Goal: Use online tool/utility: Utilize a website feature to perform a specific function

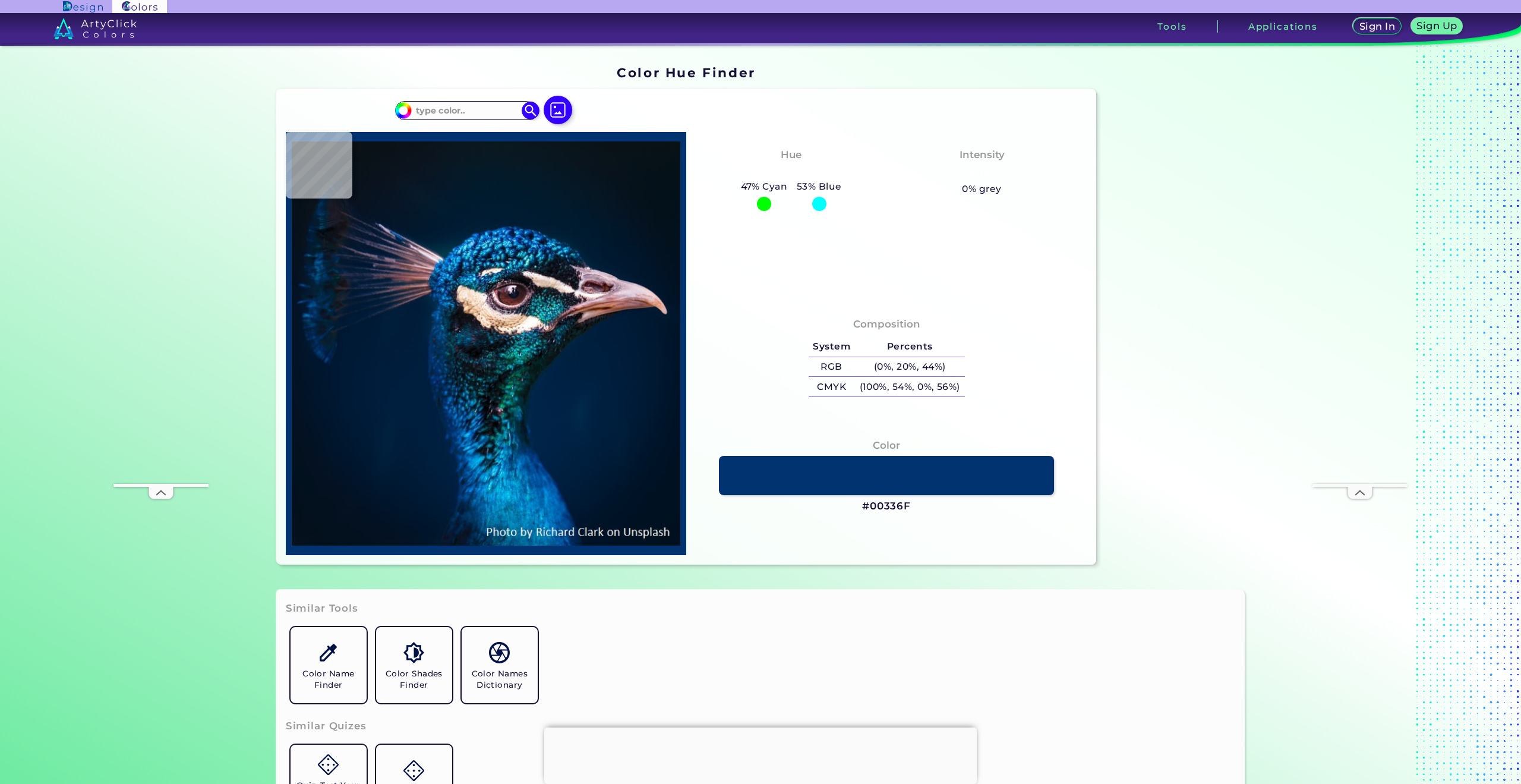
type input "#000000"
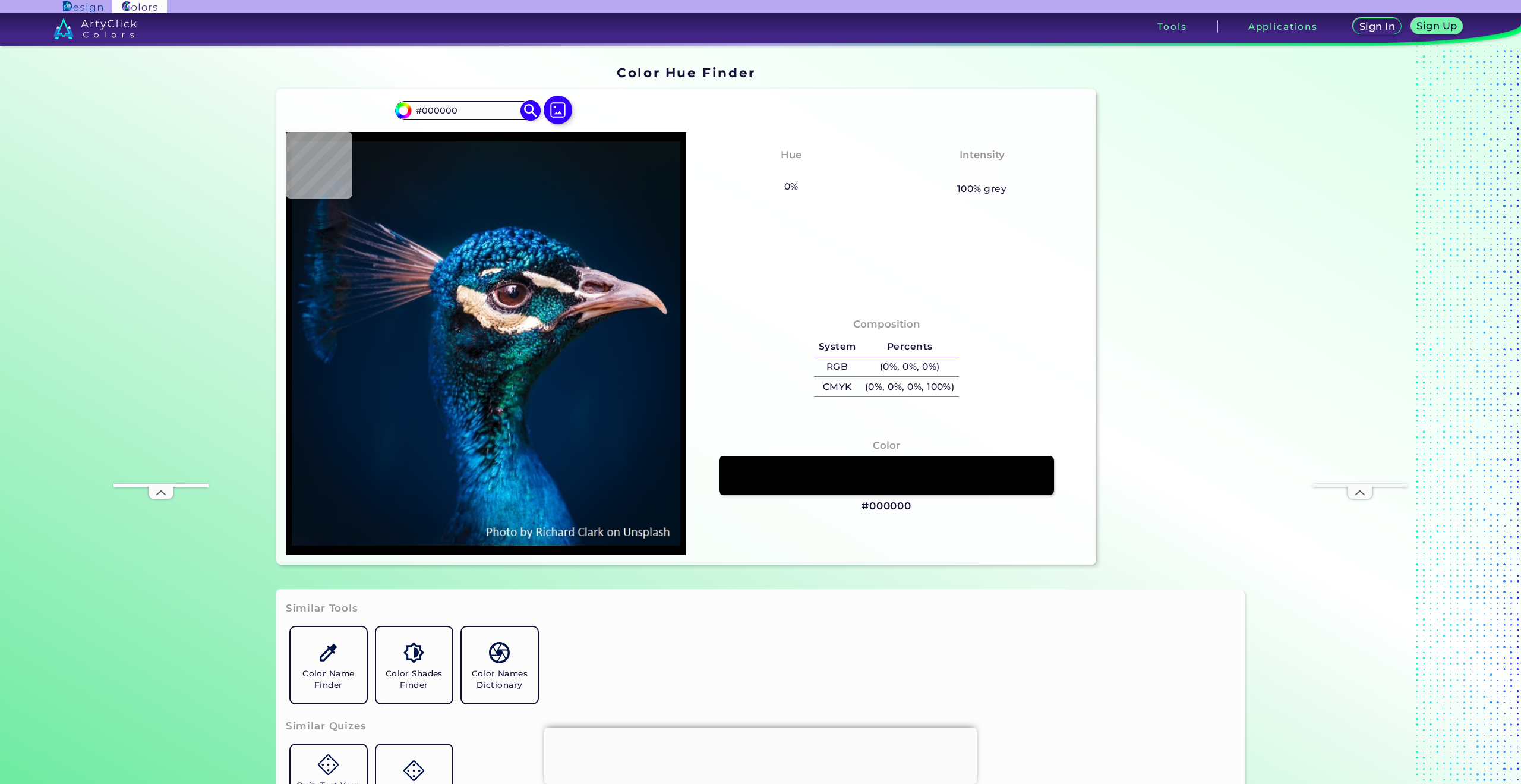
click at [467, 111] on input "#000000" at bounding box center [467, 110] width 111 height 16
click at [482, 111] on input "#000000" at bounding box center [467, 110] width 111 height 16
click at [1165, 25] on h3 "Tools" at bounding box center [1172, 27] width 29 height 9
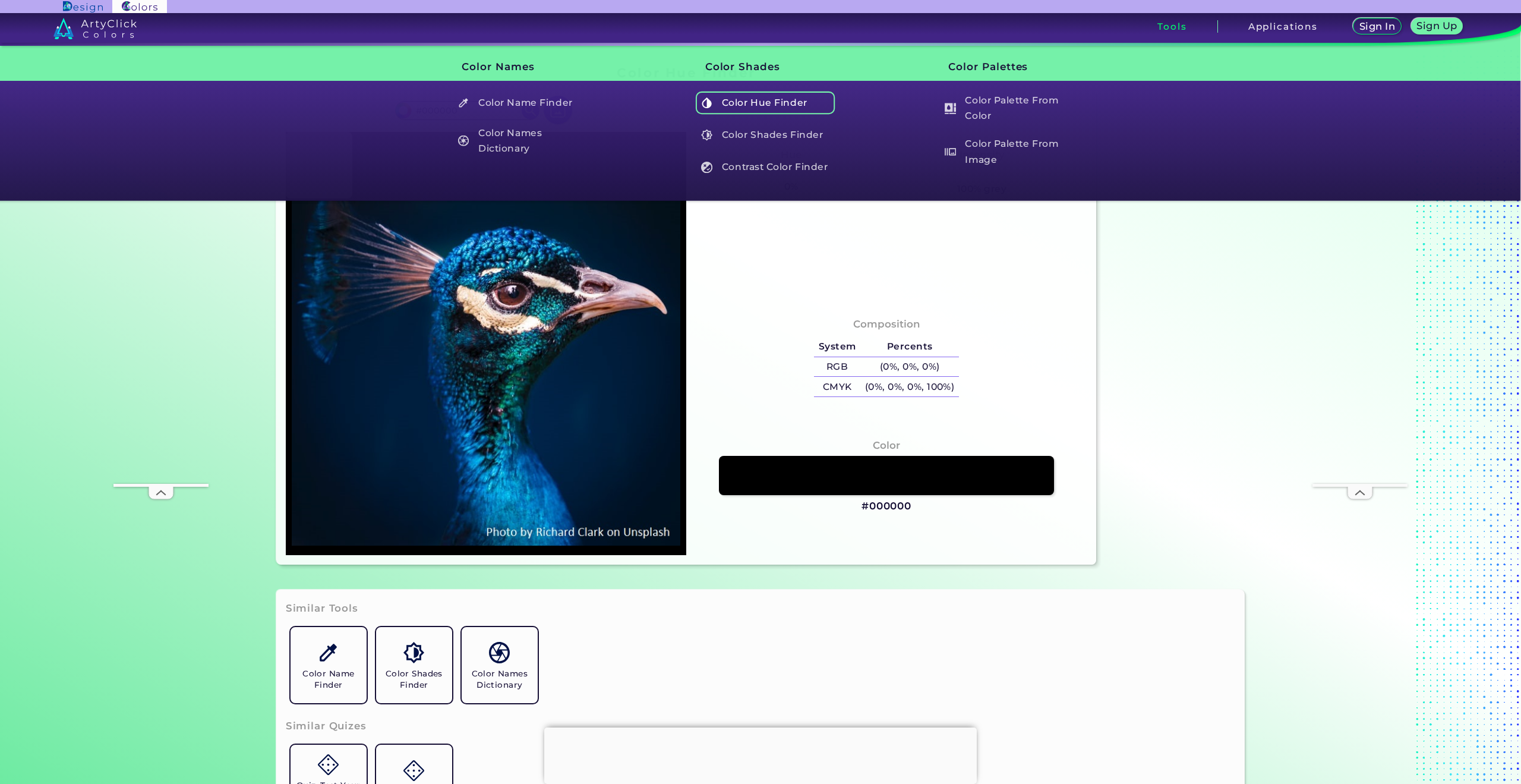
click at [792, 97] on h5 "Color Hue Finder" at bounding box center [766, 103] width 140 height 23
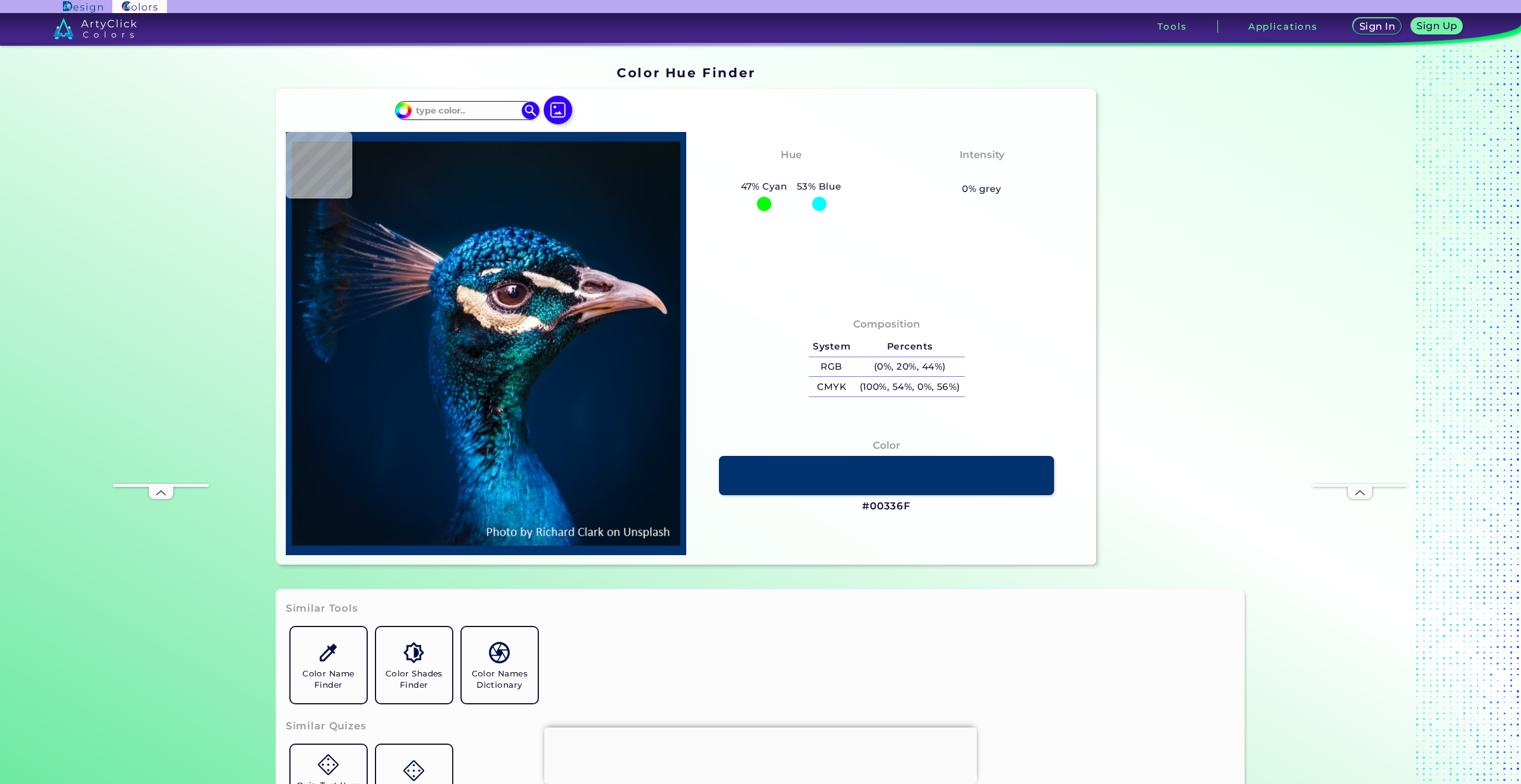
type input "#061117"
type input "#071218"
type input "#081319"
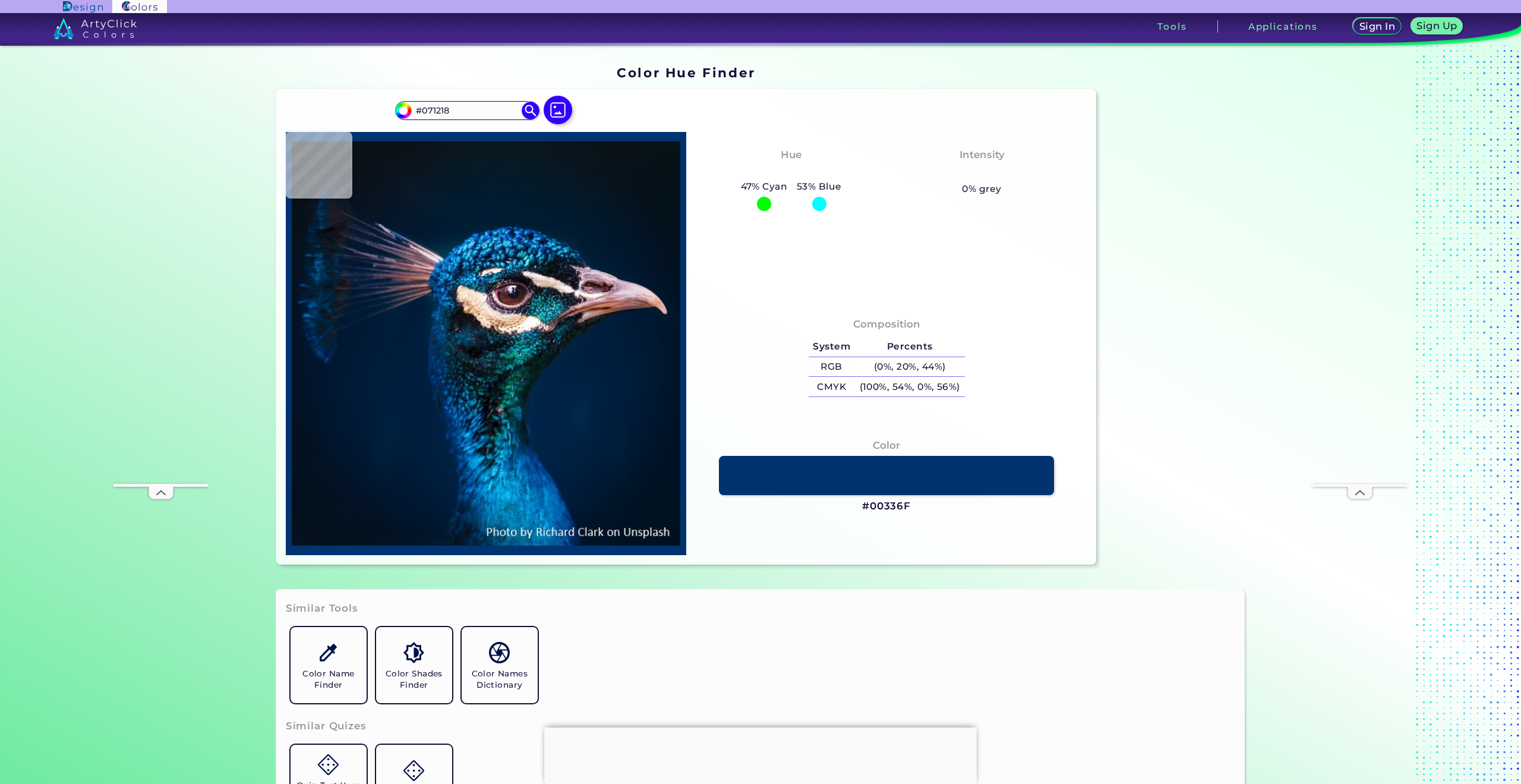
type input "#081319"
type input "#09141a"
type input "#09141A"
type input "#0a131a"
type input "#0A131A"
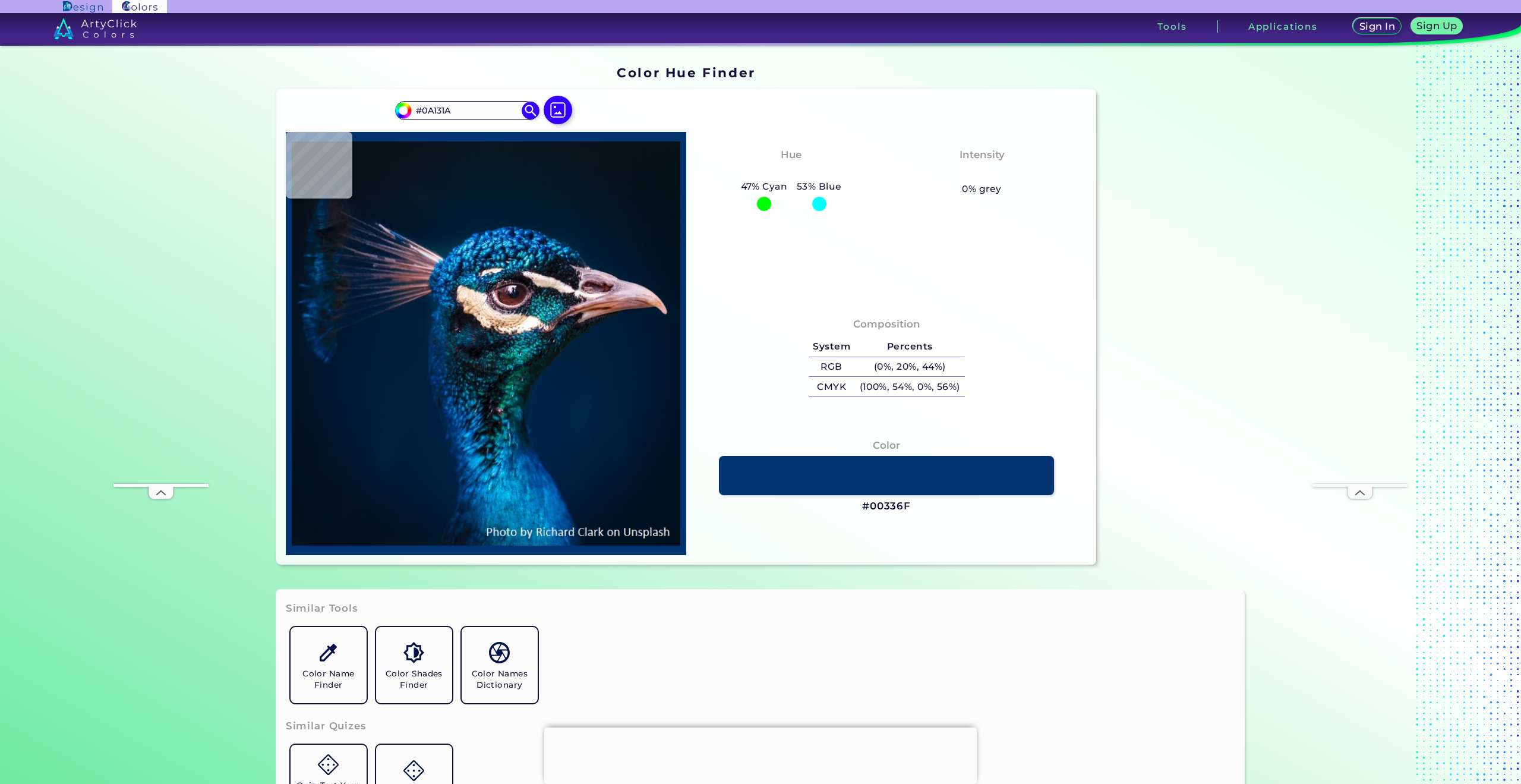
type input "#09141a"
type input "#09141A"
type input "#0a131a"
type input "#0A131A"
type input "#0b141b"
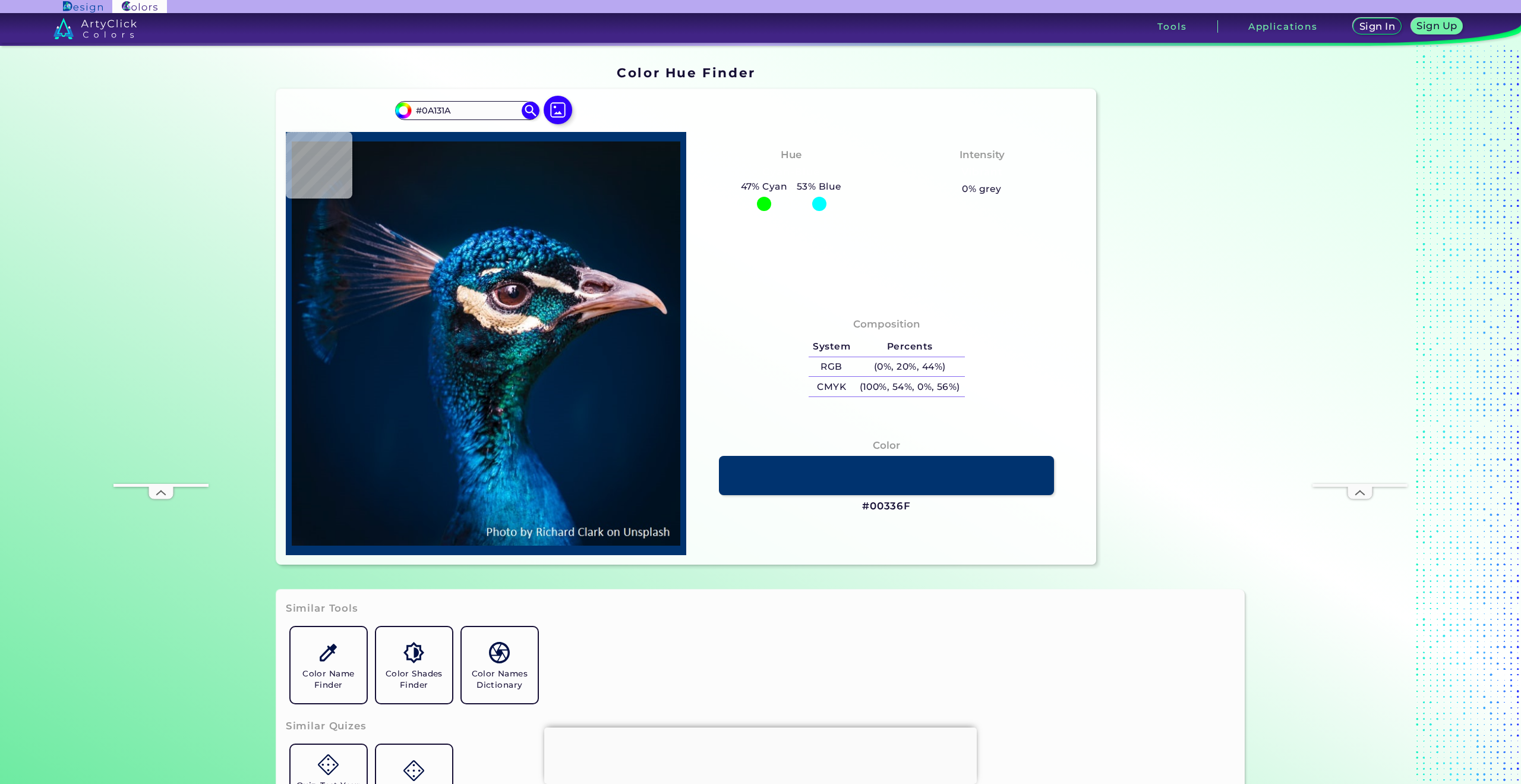
type input "#0B141B"
type input "#000000"
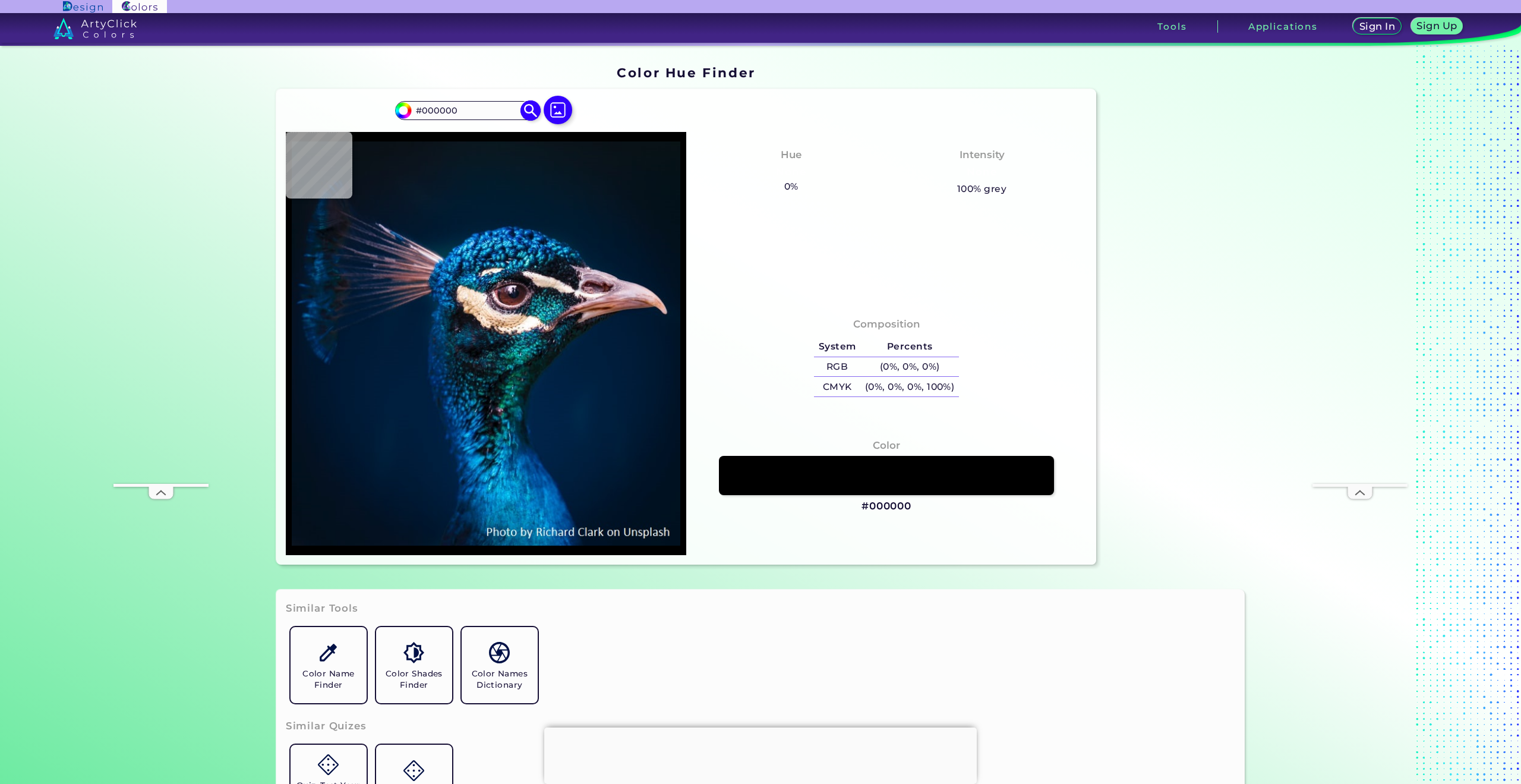
click at [474, 108] on input "#000000" at bounding box center [467, 110] width 111 height 16
type input "#0a171f"
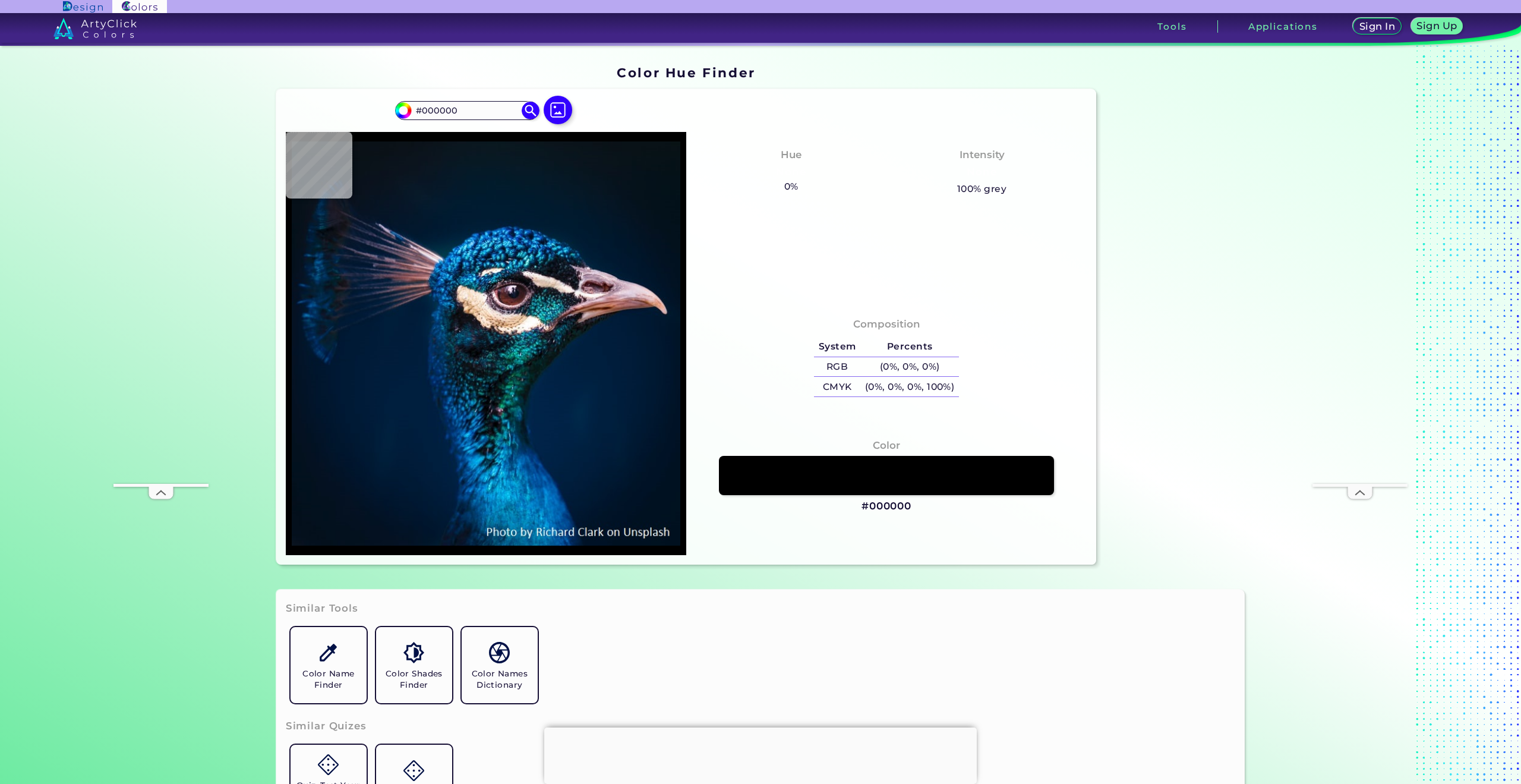
type input "#0A171F"
type input "#071822"
type input "#061a28"
type input "#061A28"
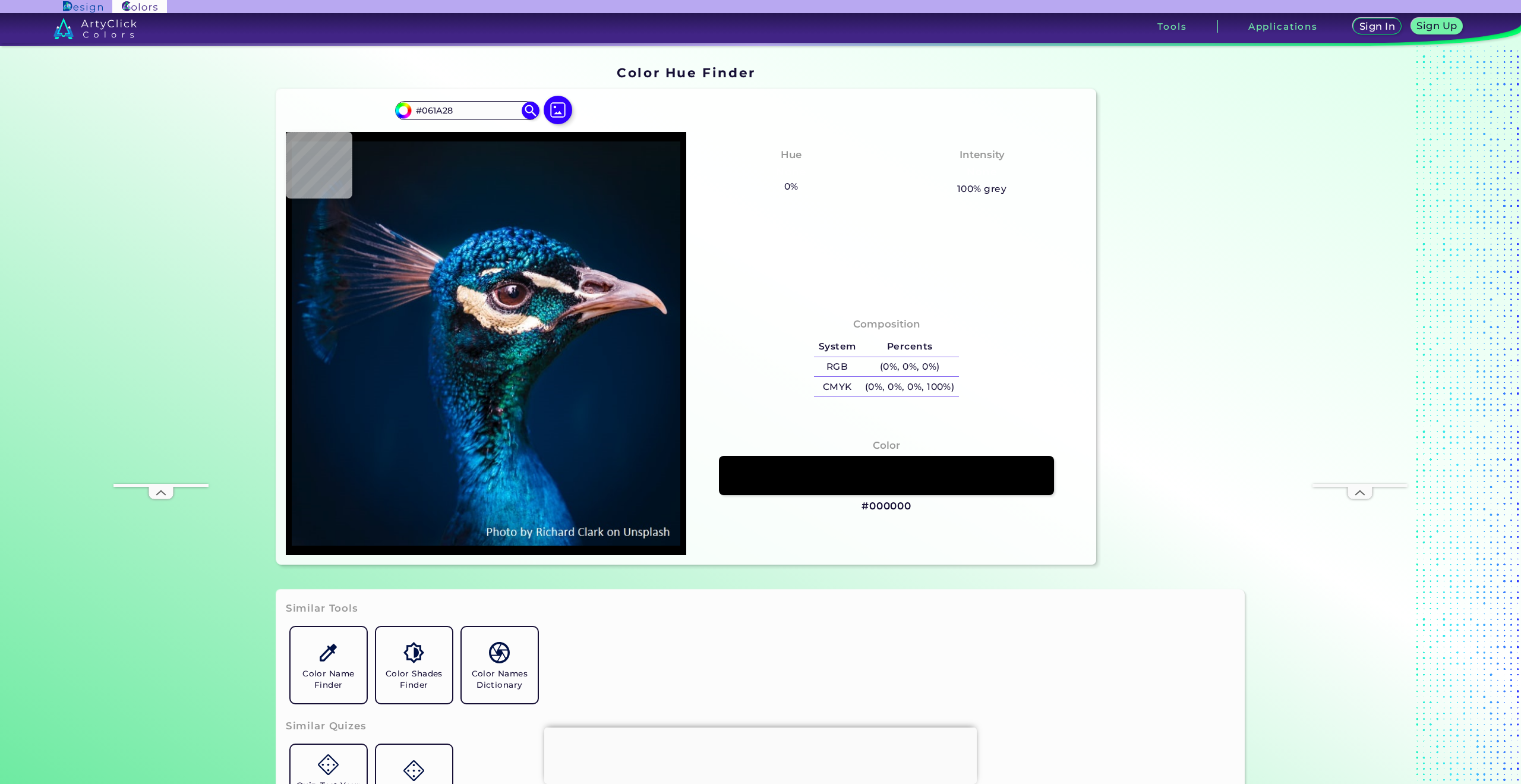
type input "#011b2a"
type input "#011B2A"
type input "#001b30"
type input "#001B30"
type input "#011d35"
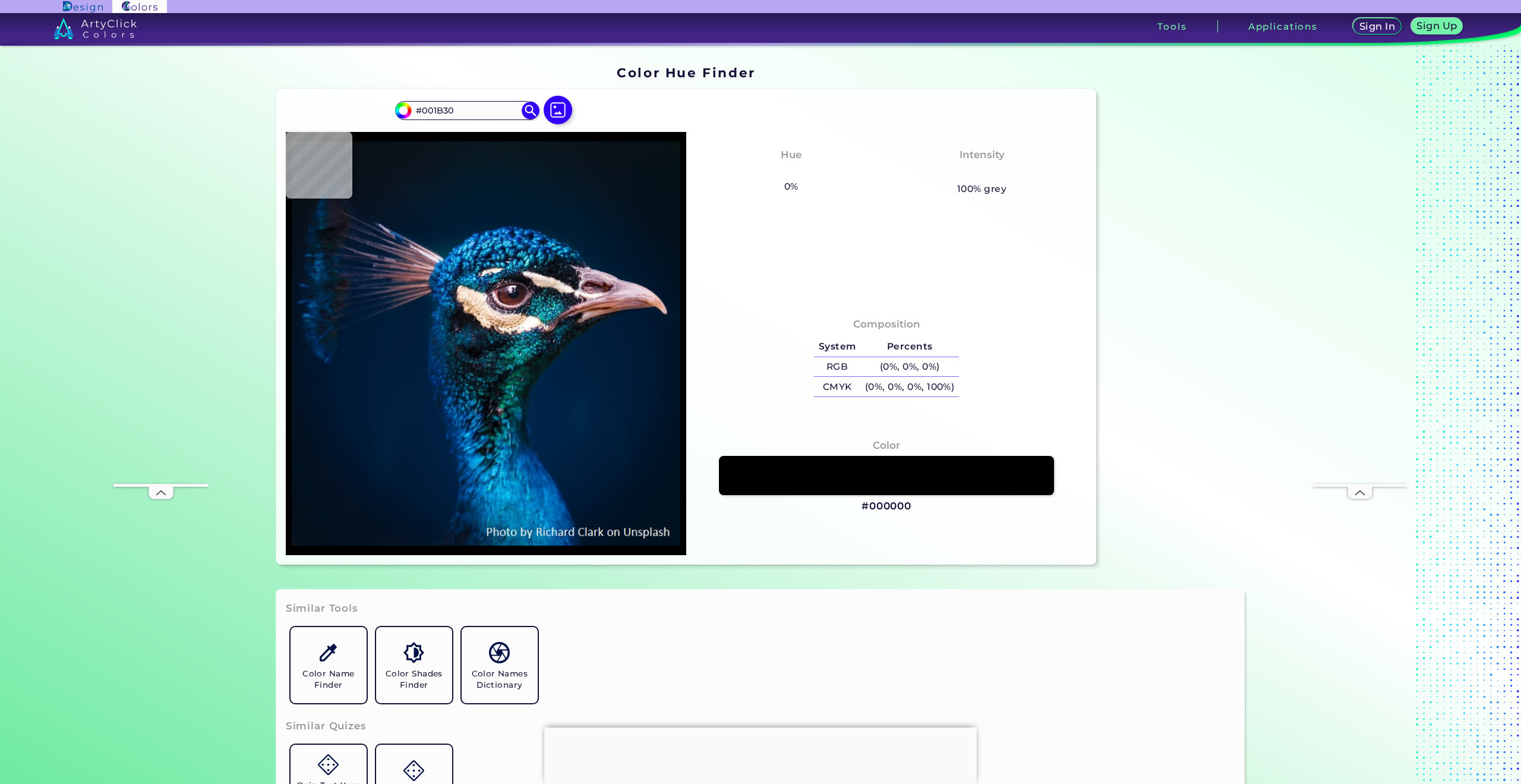
type input "#011D35"
type input "#07408b"
type input "#07408B"
type input "#002852"
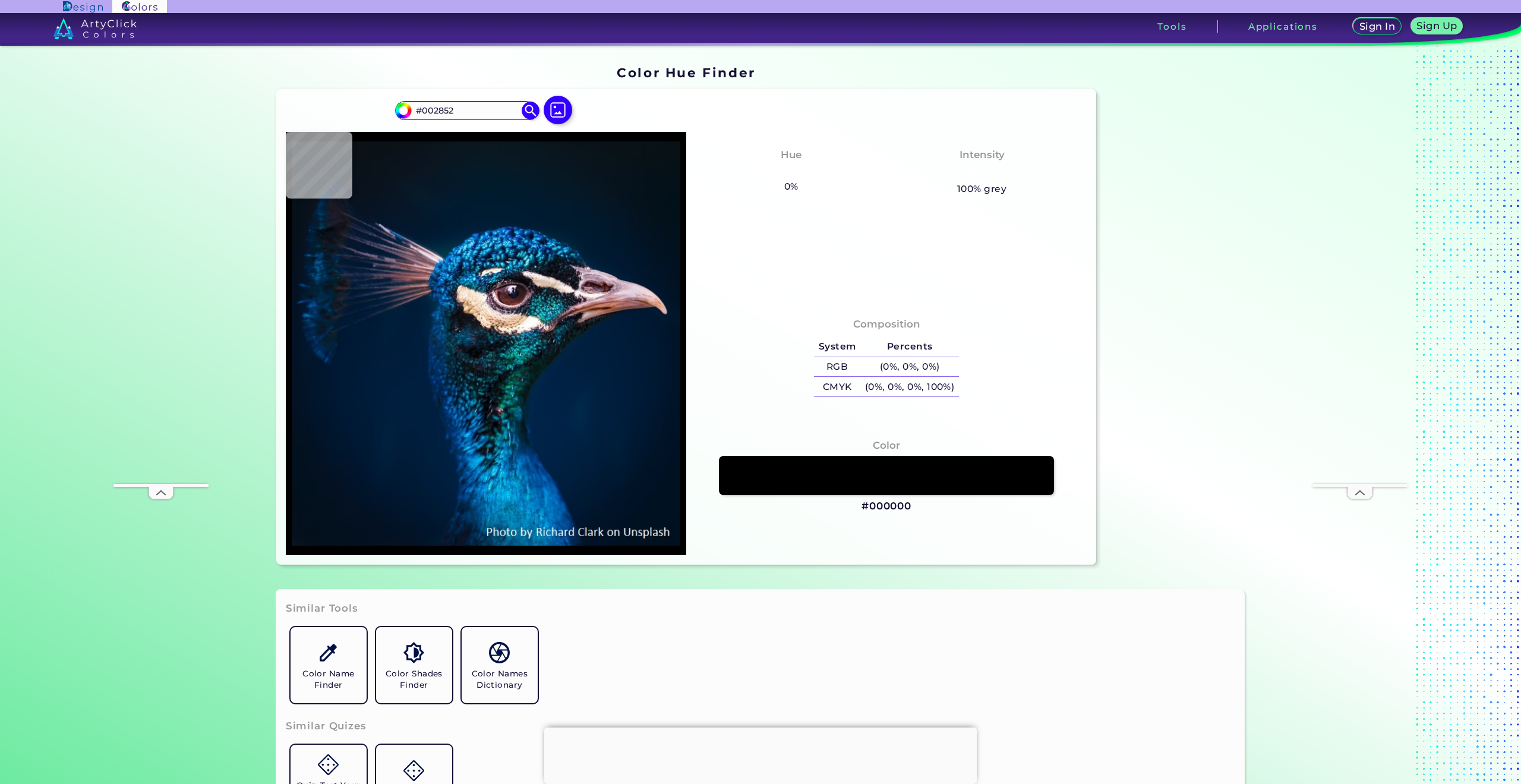
type input "#023c5d"
type input "#023C5D"
type input "#53303e"
type input "#53303E"
type input "#7b6c72"
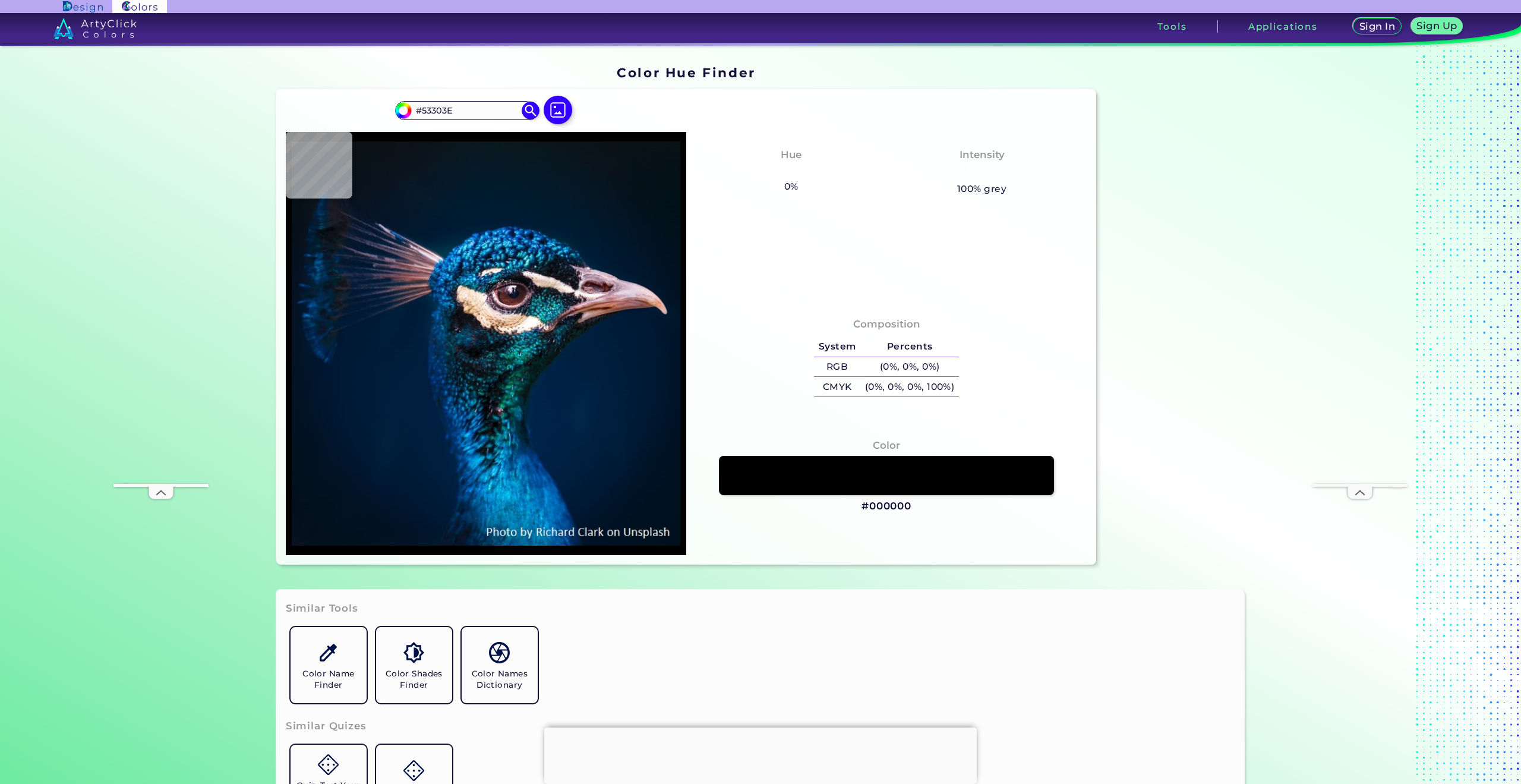
type input "#7B6C72"
type input "#f3d5cd"
type input "#F3D5CD"
type input "#0daaa9"
type input "#0DAAA9"
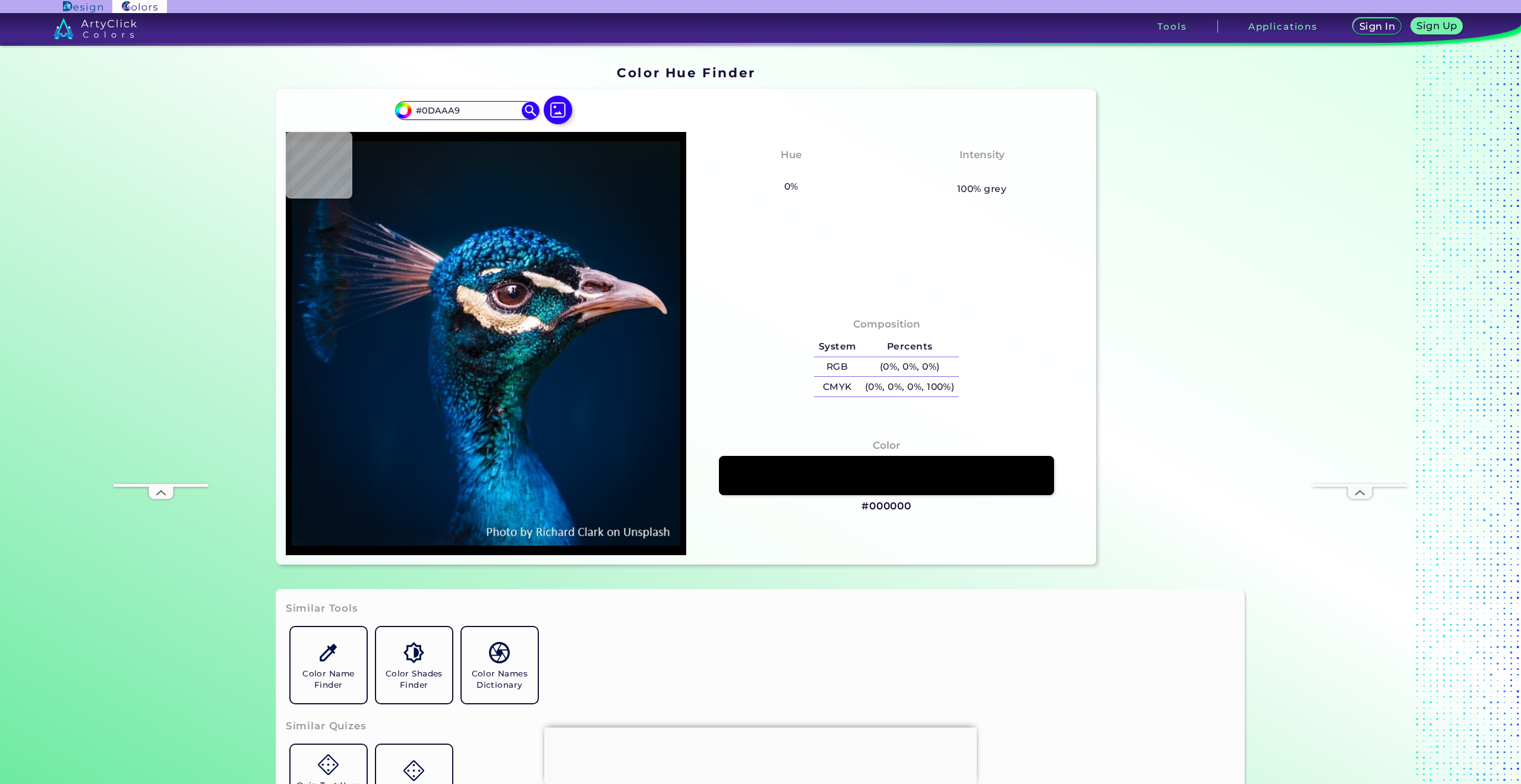
type input "#0b1a1f"
type input "#0B1A1F"
type input "#041c21"
type input "#041C21"
type input "#002247"
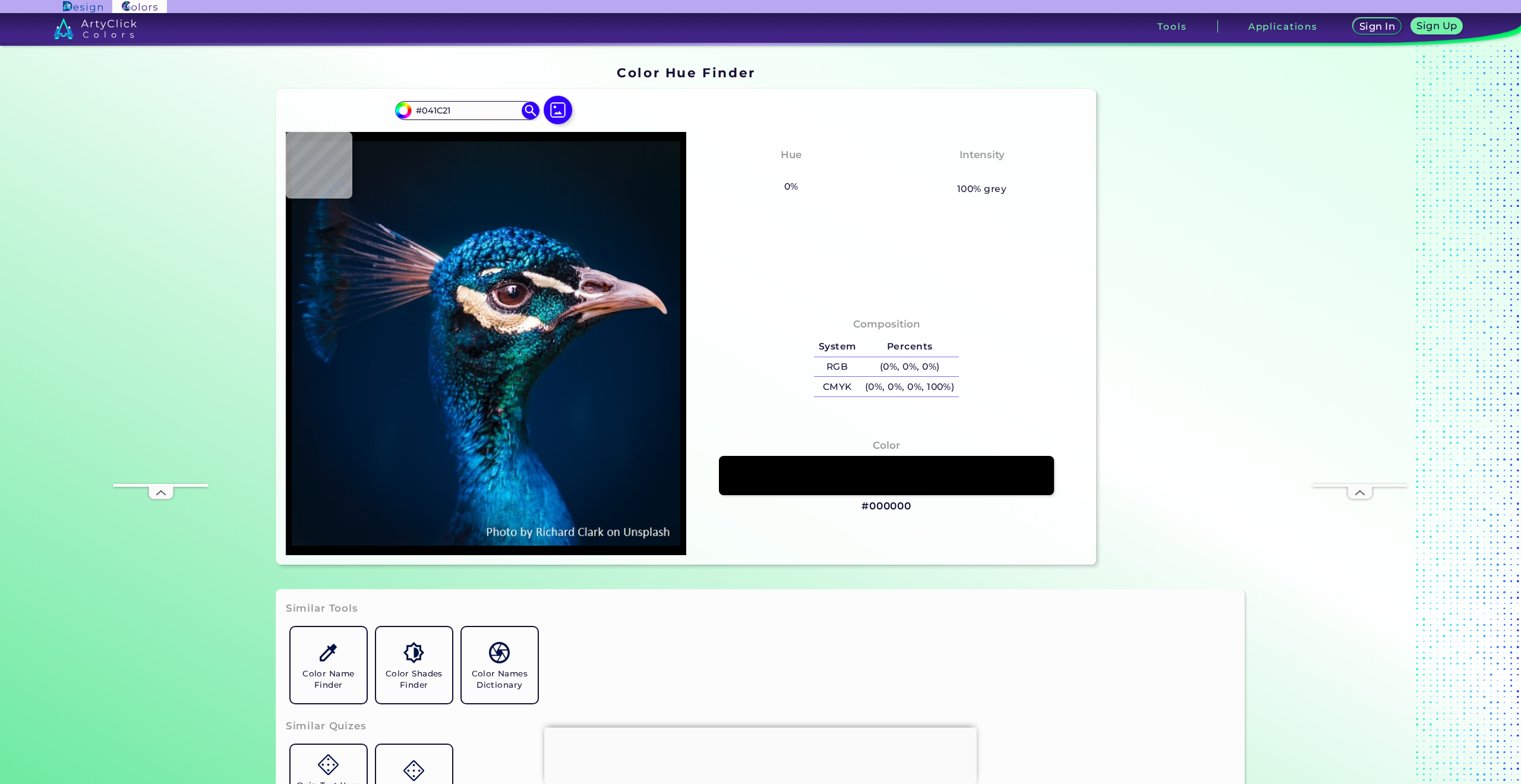
type input "#002247"
type input "#002245"
type input "#002144"
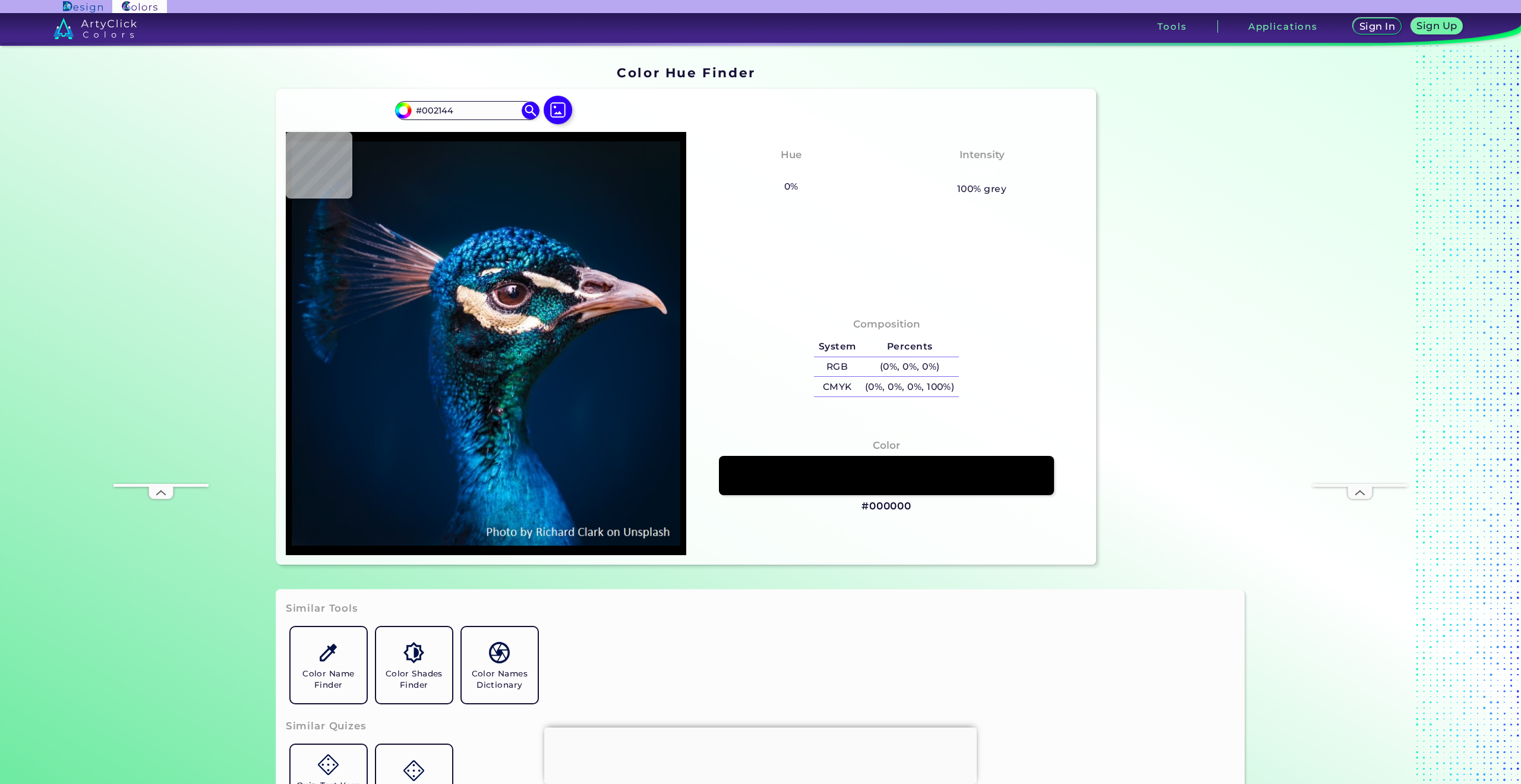
type input "#011f3f"
type input "#011F3F"
type input "#011e3e"
type input "#011E3E"
type input "#011c39"
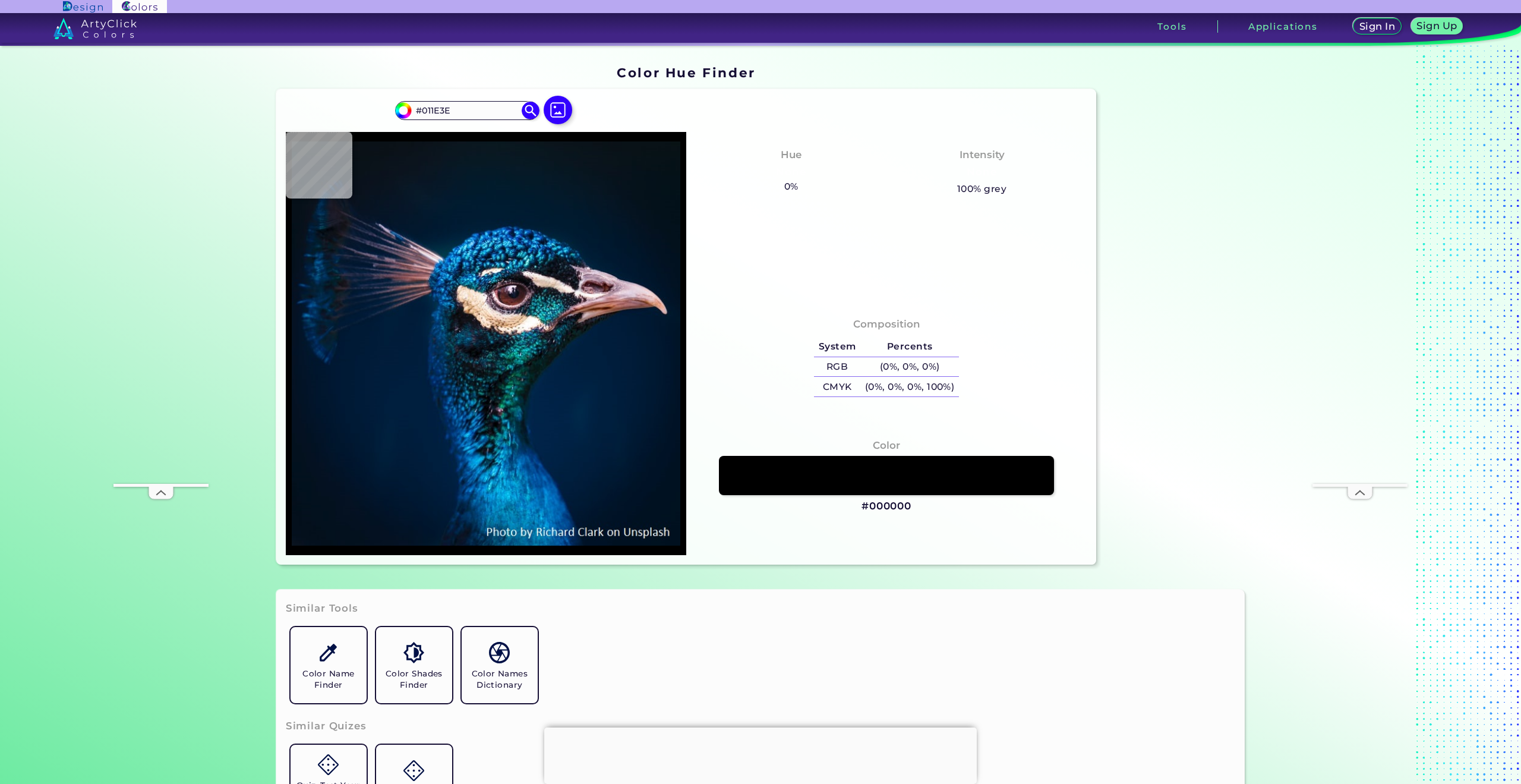
type input "#011C39"
type input "#001832"
type input "#00142c"
type input "#00142C"
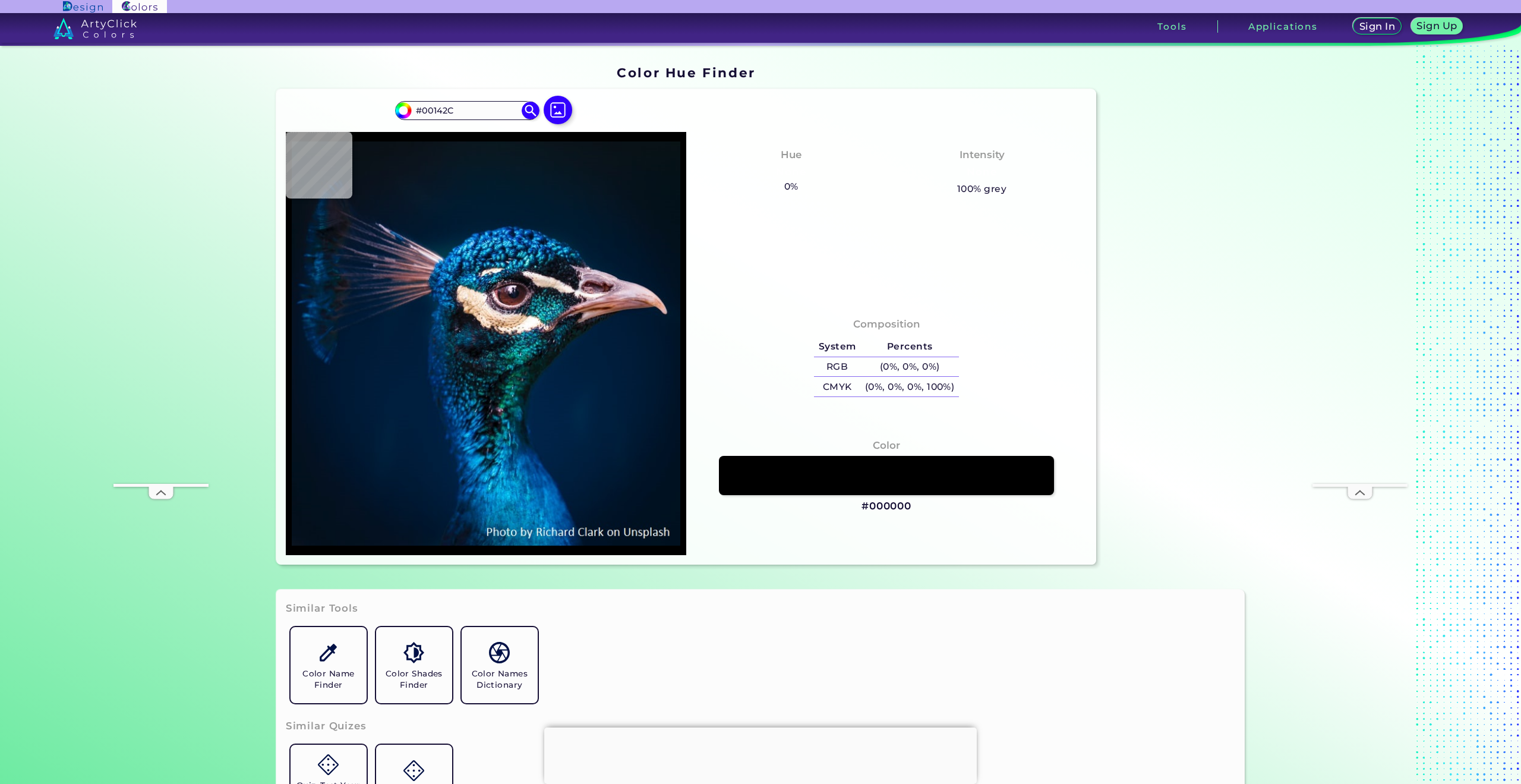
type input "#011327"
type input "#001121"
type input "#001125"
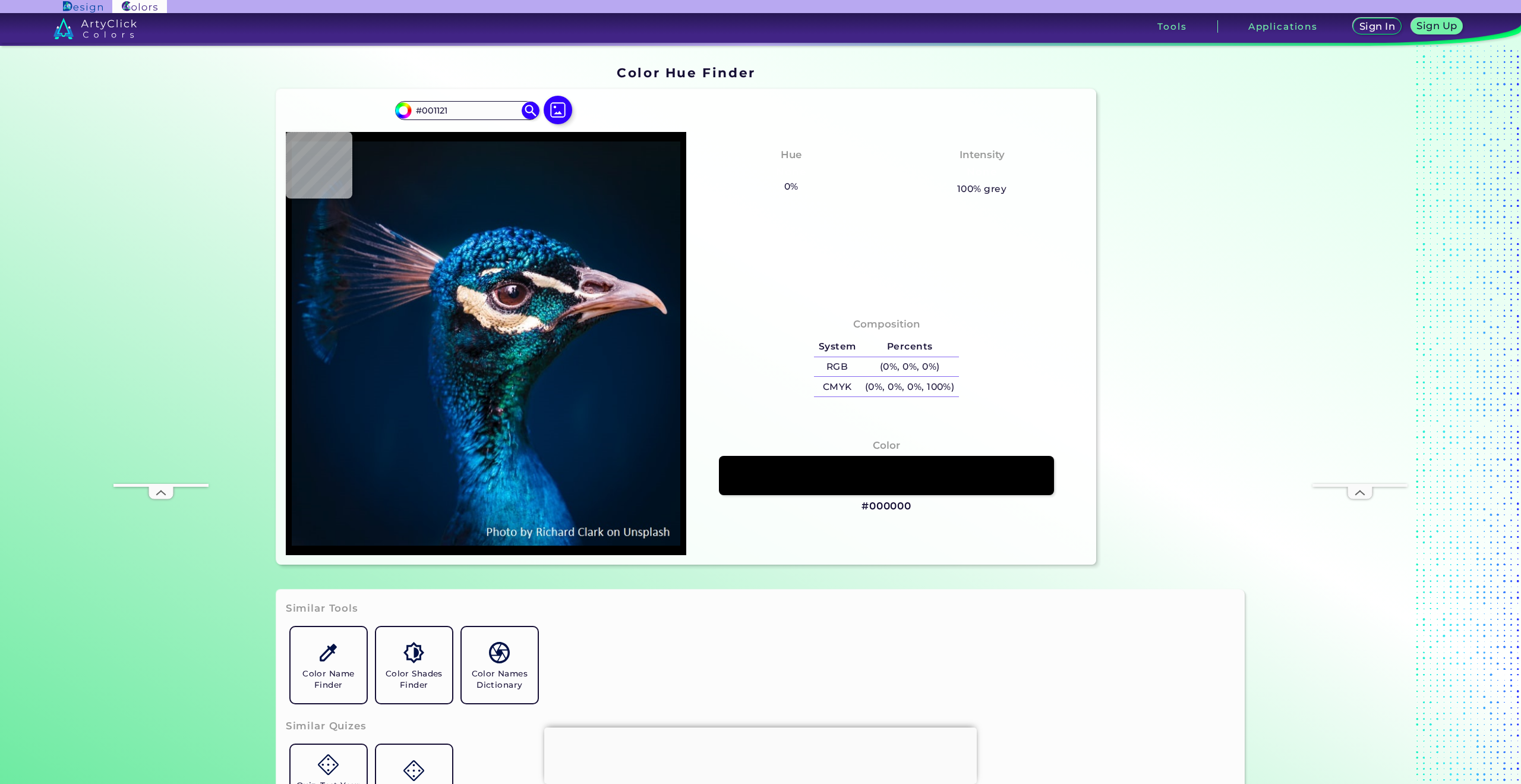
type input "#001125"
type input "#6c5e50"
type input "#6C5E50"
type input "#000f17"
type input "#000F17"
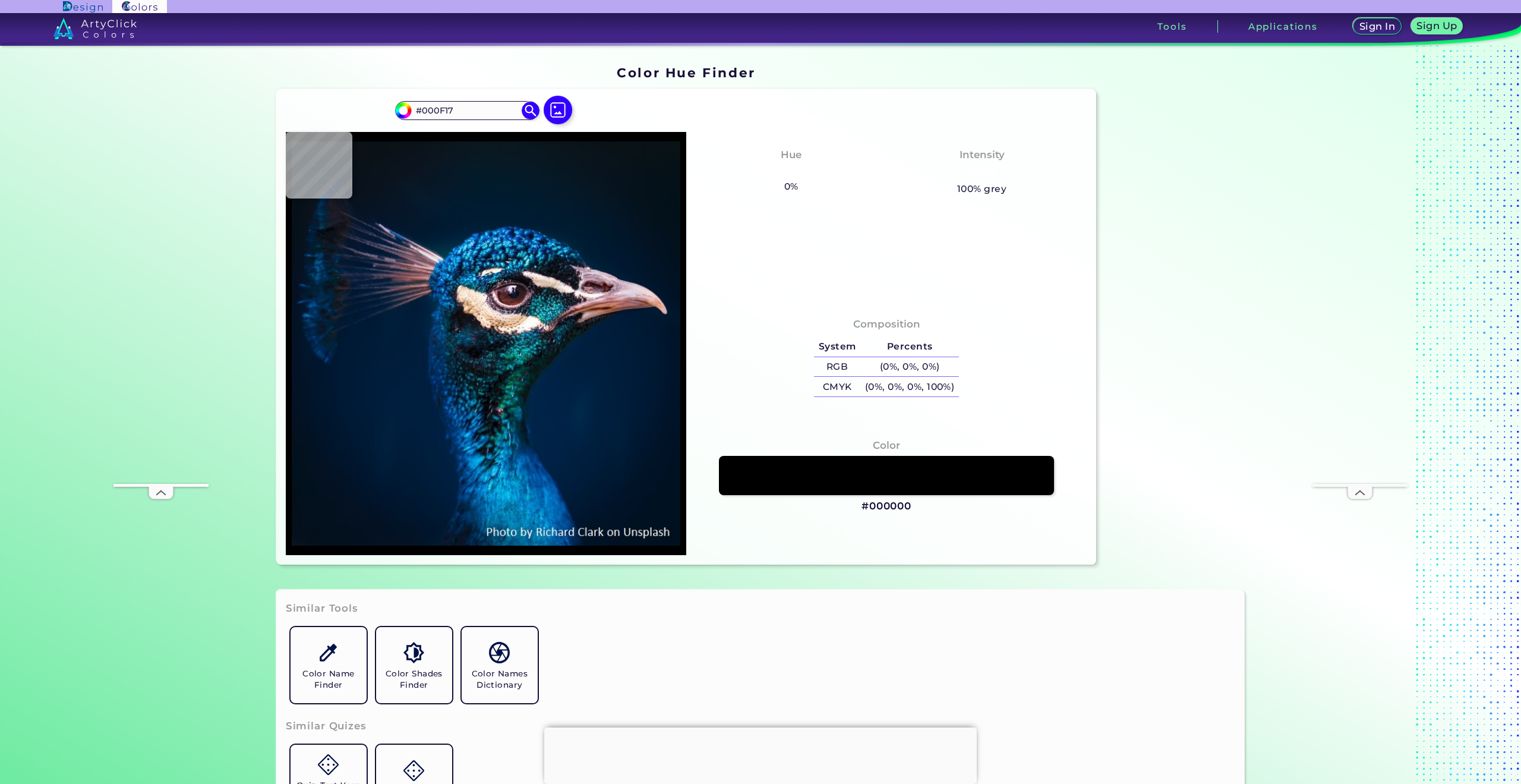
type input "#00101f"
type input "#00101F"
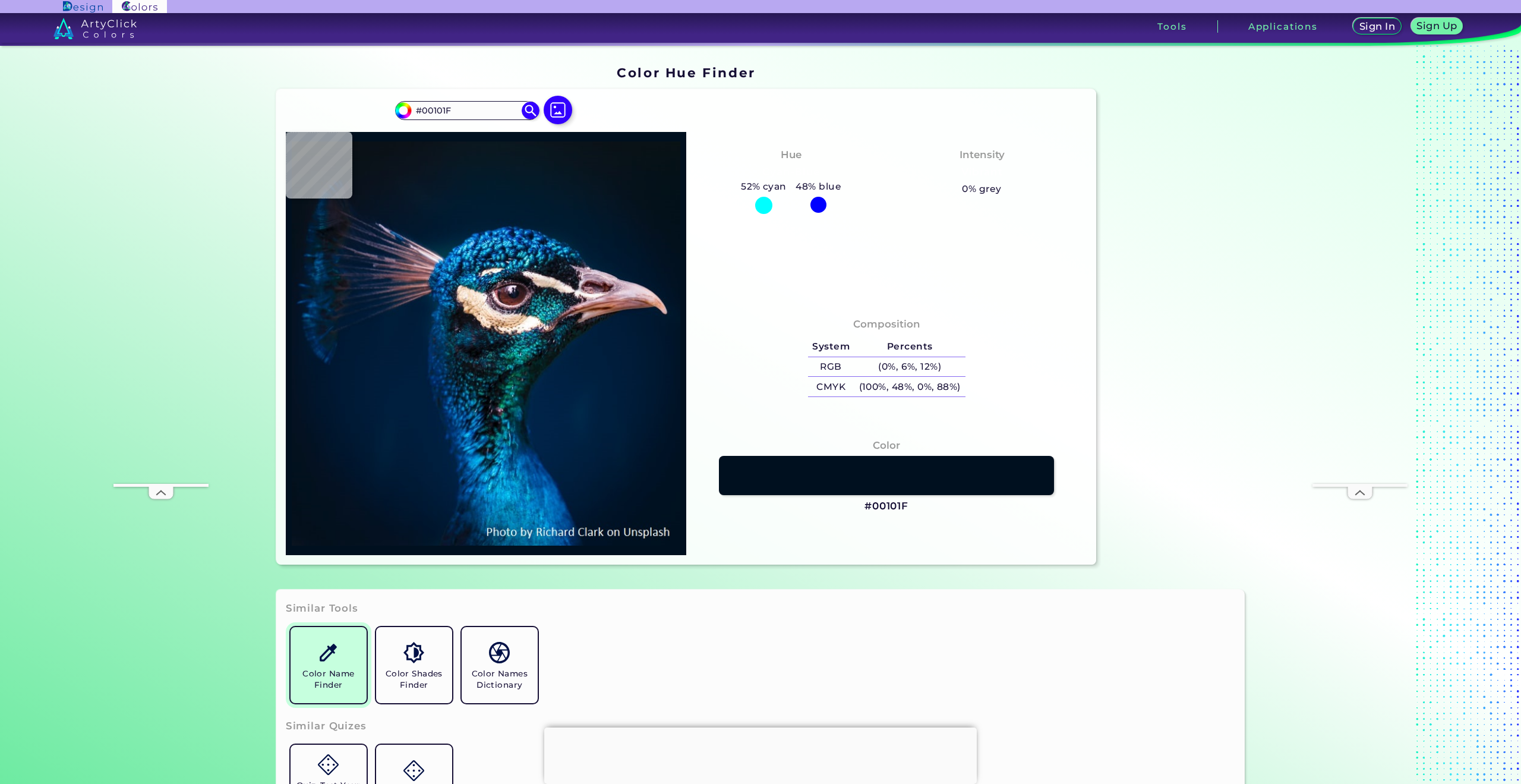
click at [329, 673] on h5 "Color Name Finder" at bounding box center [328, 679] width 67 height 23
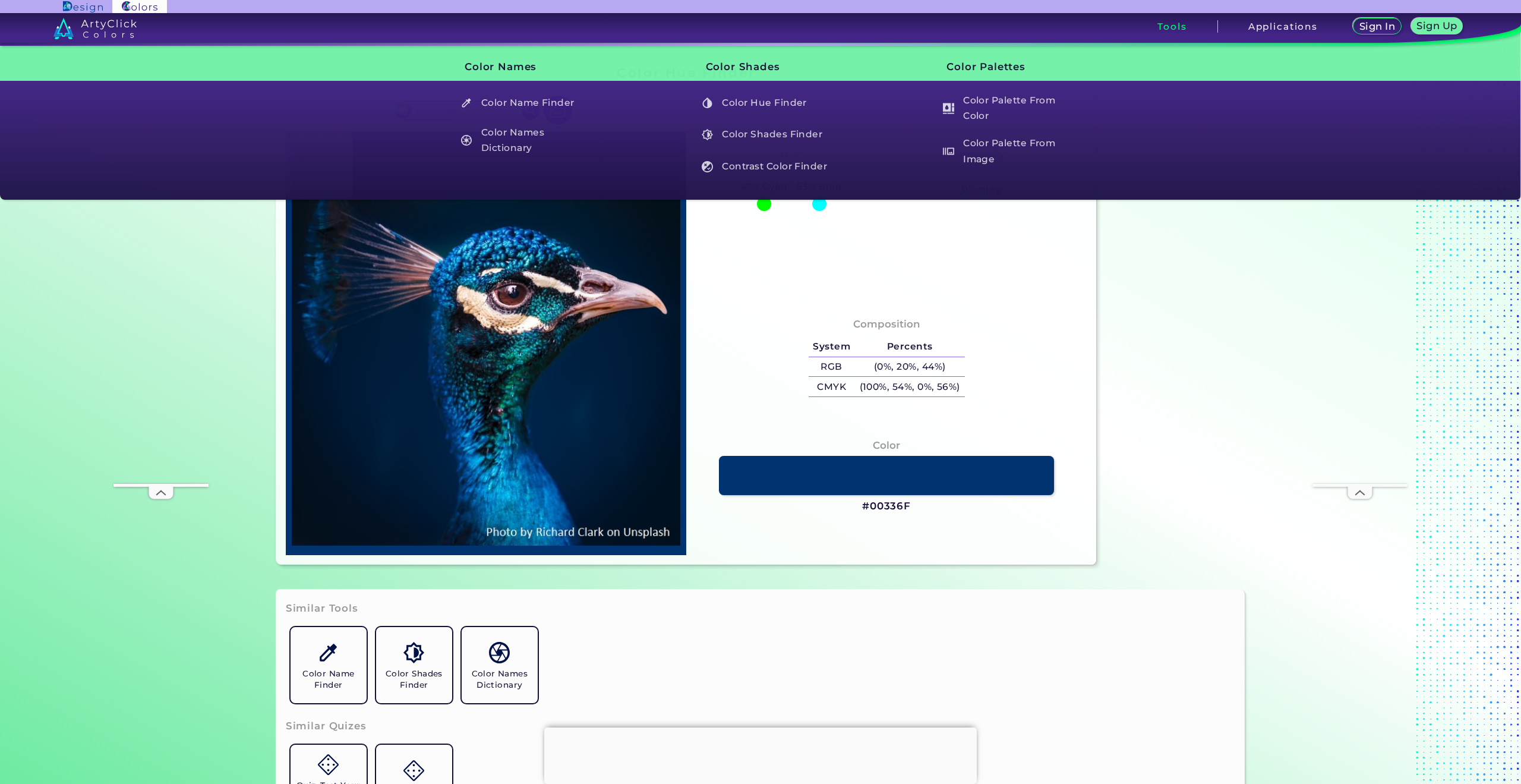
click at [1188, 28] on div "Tools" at bounding box center [1173, 27] width 91 height 13
click at [1166, 29] on h3 "Tools" at bounding box center [1172, 27] width 29 height 9
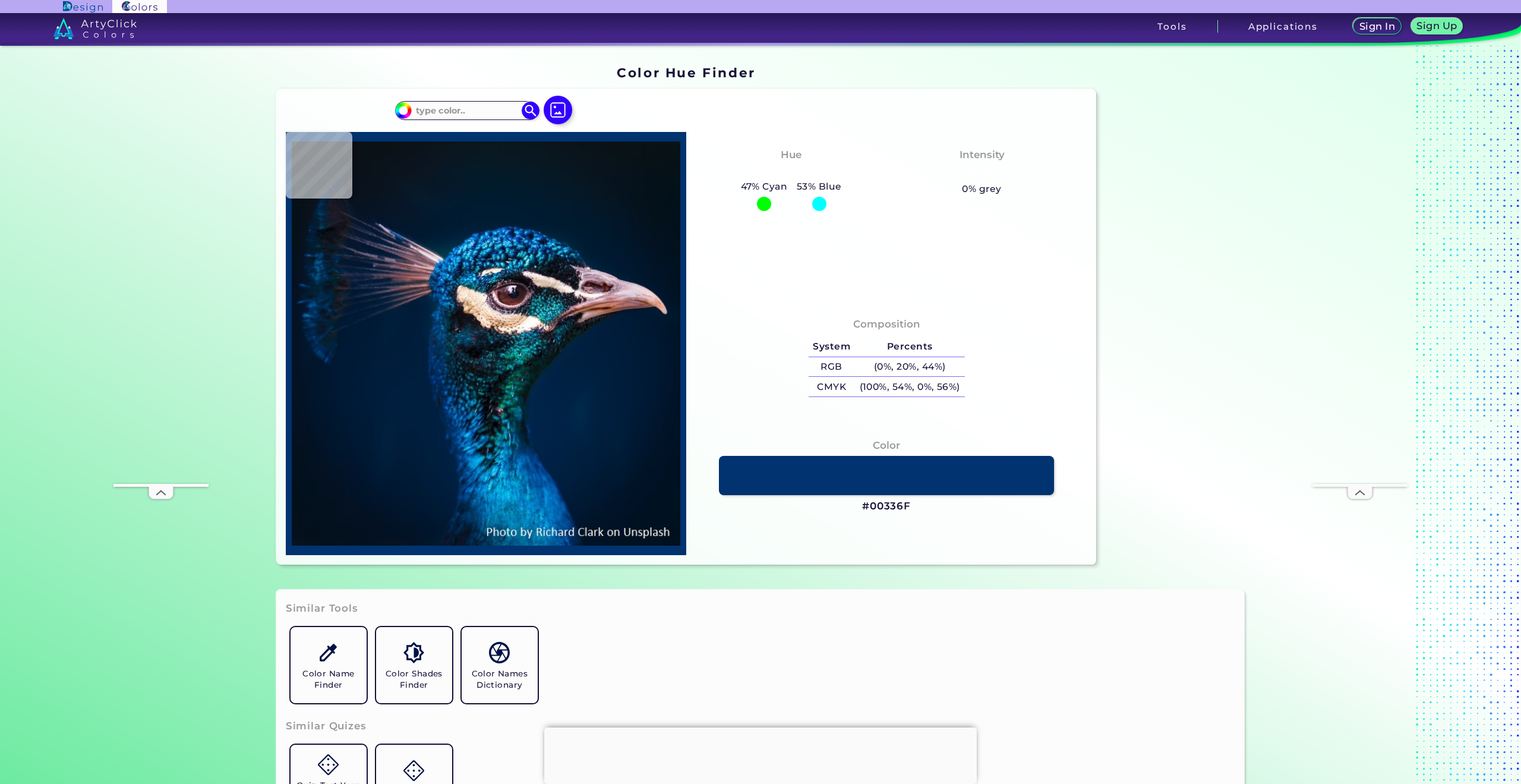
click at [1166, 29] on h3 "Tools" at bounding box center [1172, 27] width 29 height 9
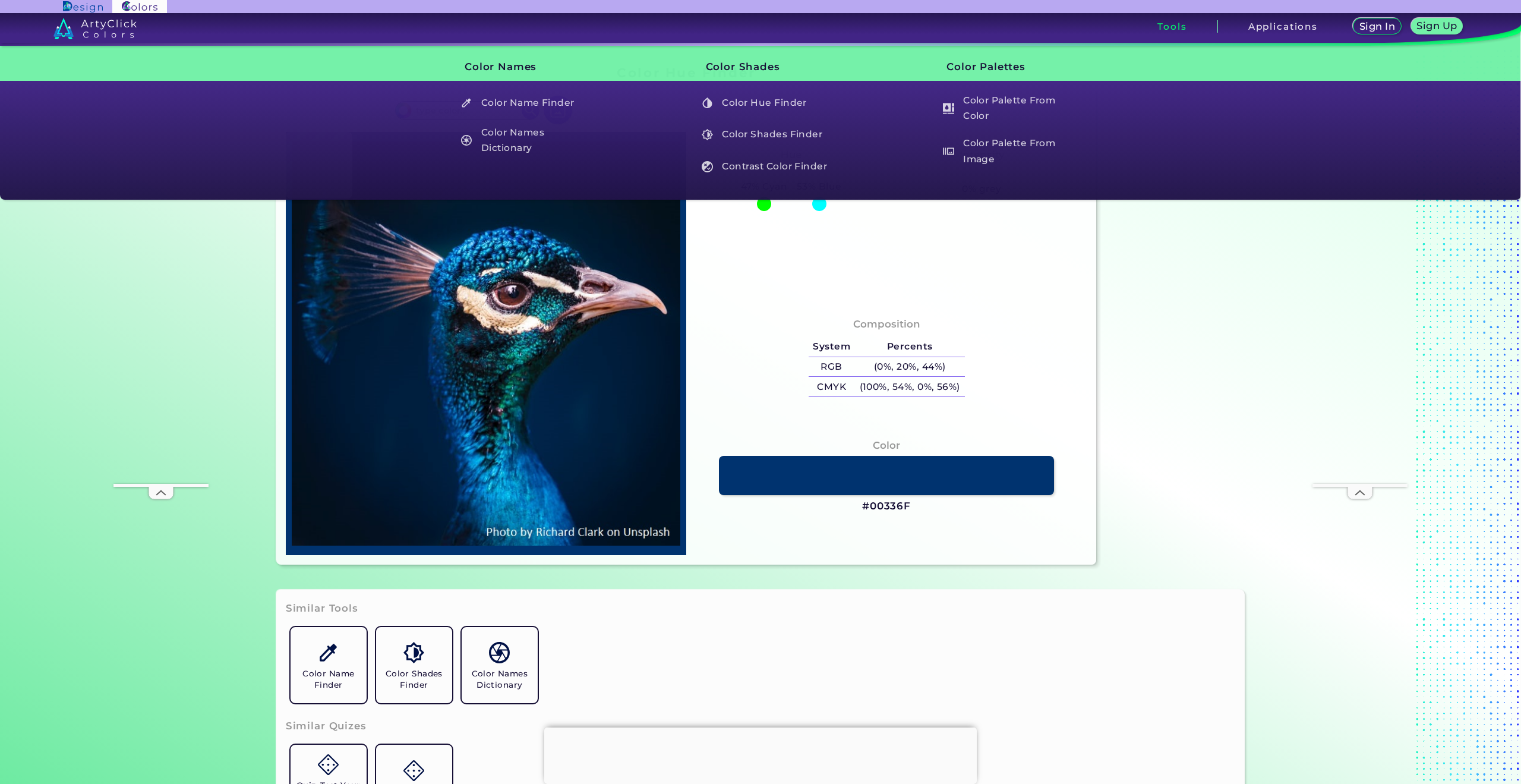
type input "#03111a"
type input "#03111A"
type input "#051320"
type input "#051524"
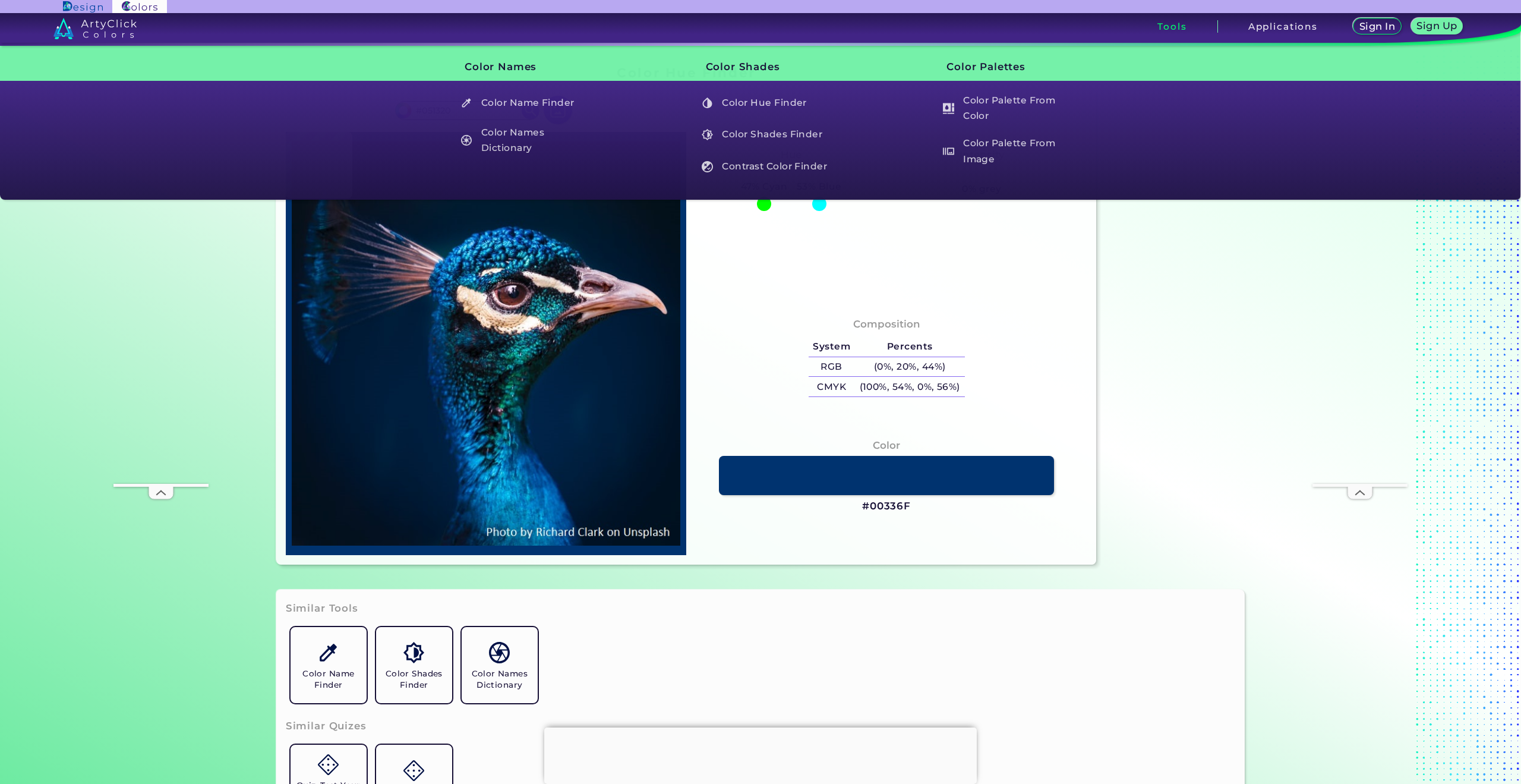
type input "#051524"
type input "#051525"
type input "#031625"
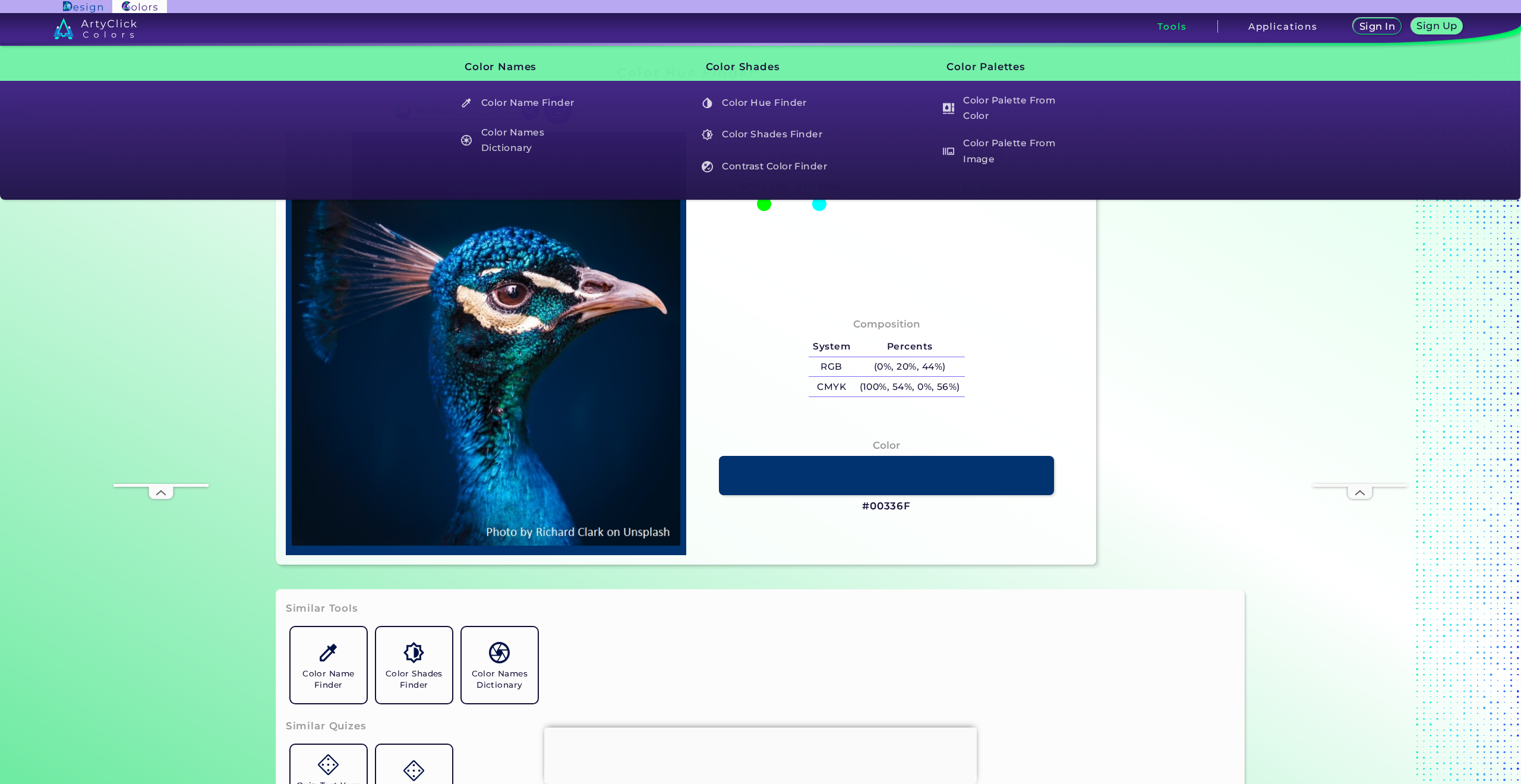
type input "#041726"
type input "#041626"
type input "#041728"
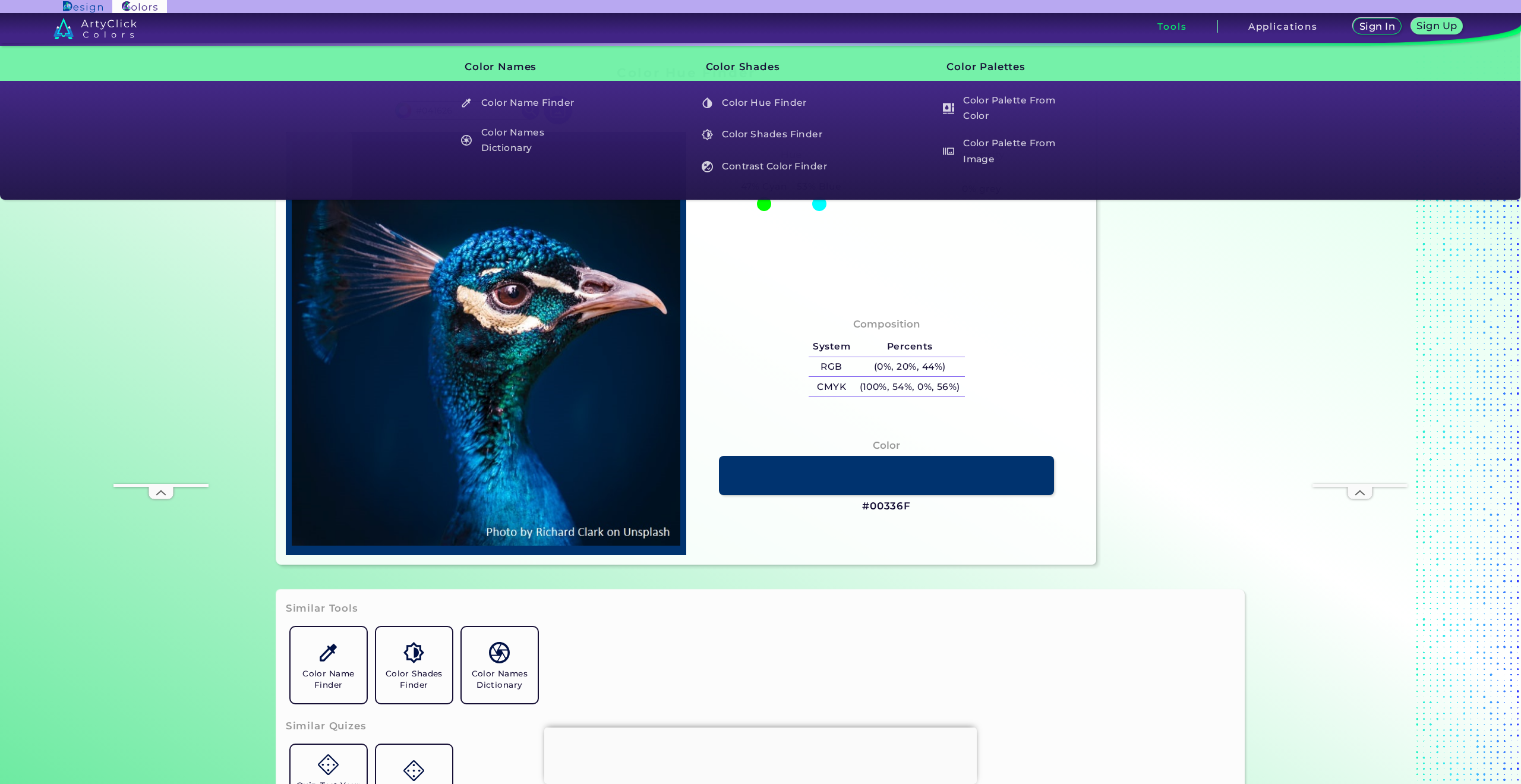
type input "#041728"
type input "#021728"
type input "#031829"
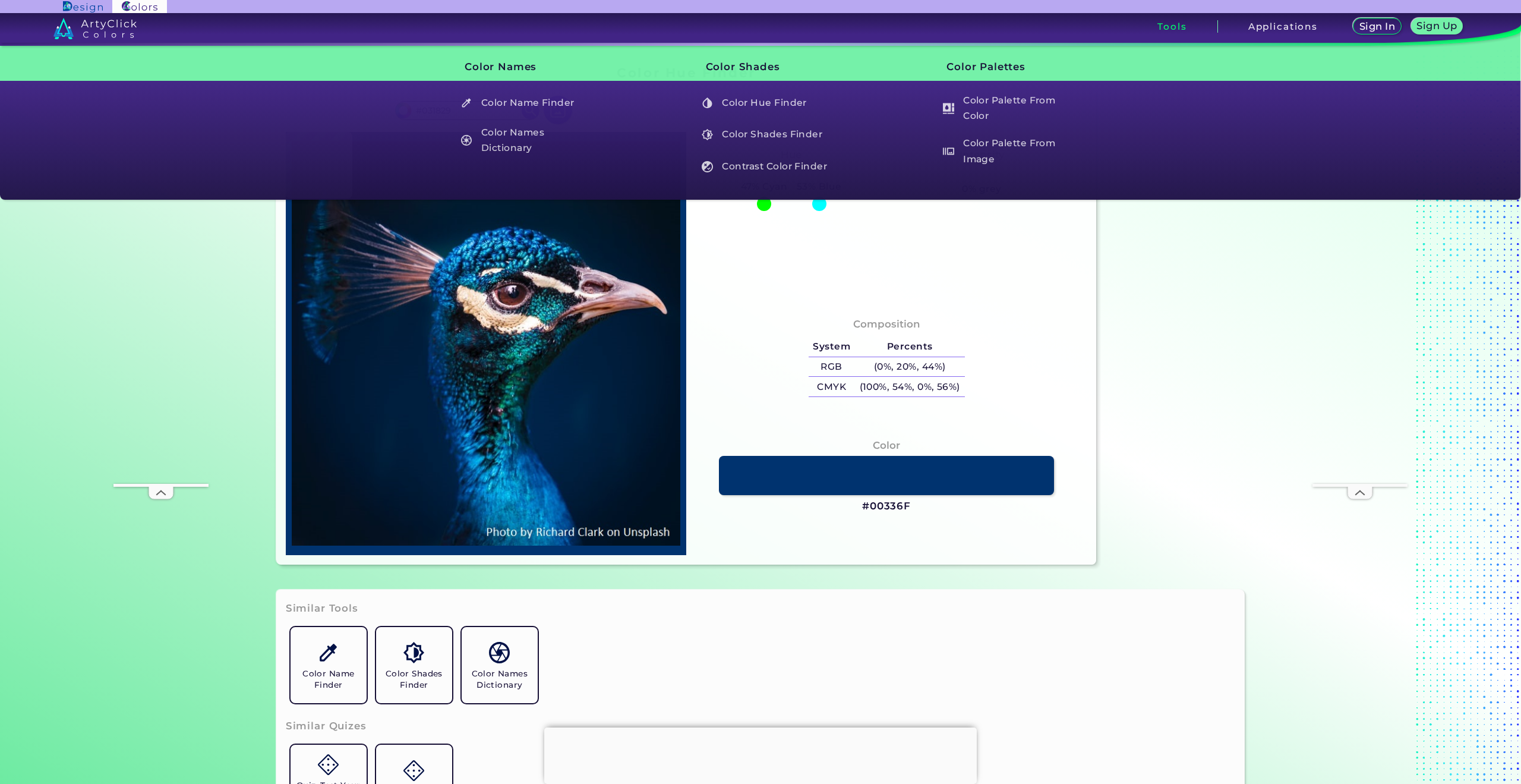
type input "#051827"
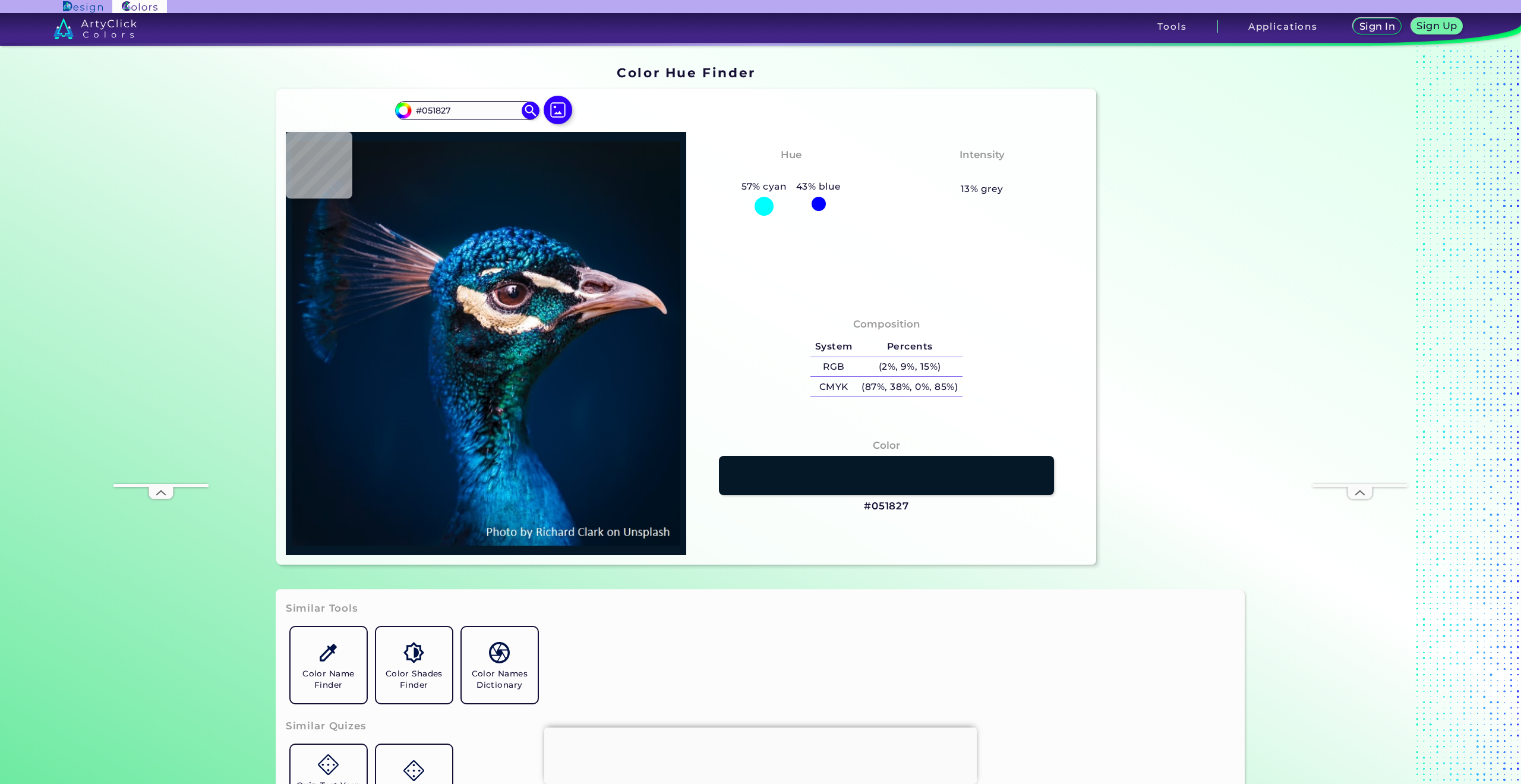
type input "#051826"
type input "#061824"
type input "#061721"
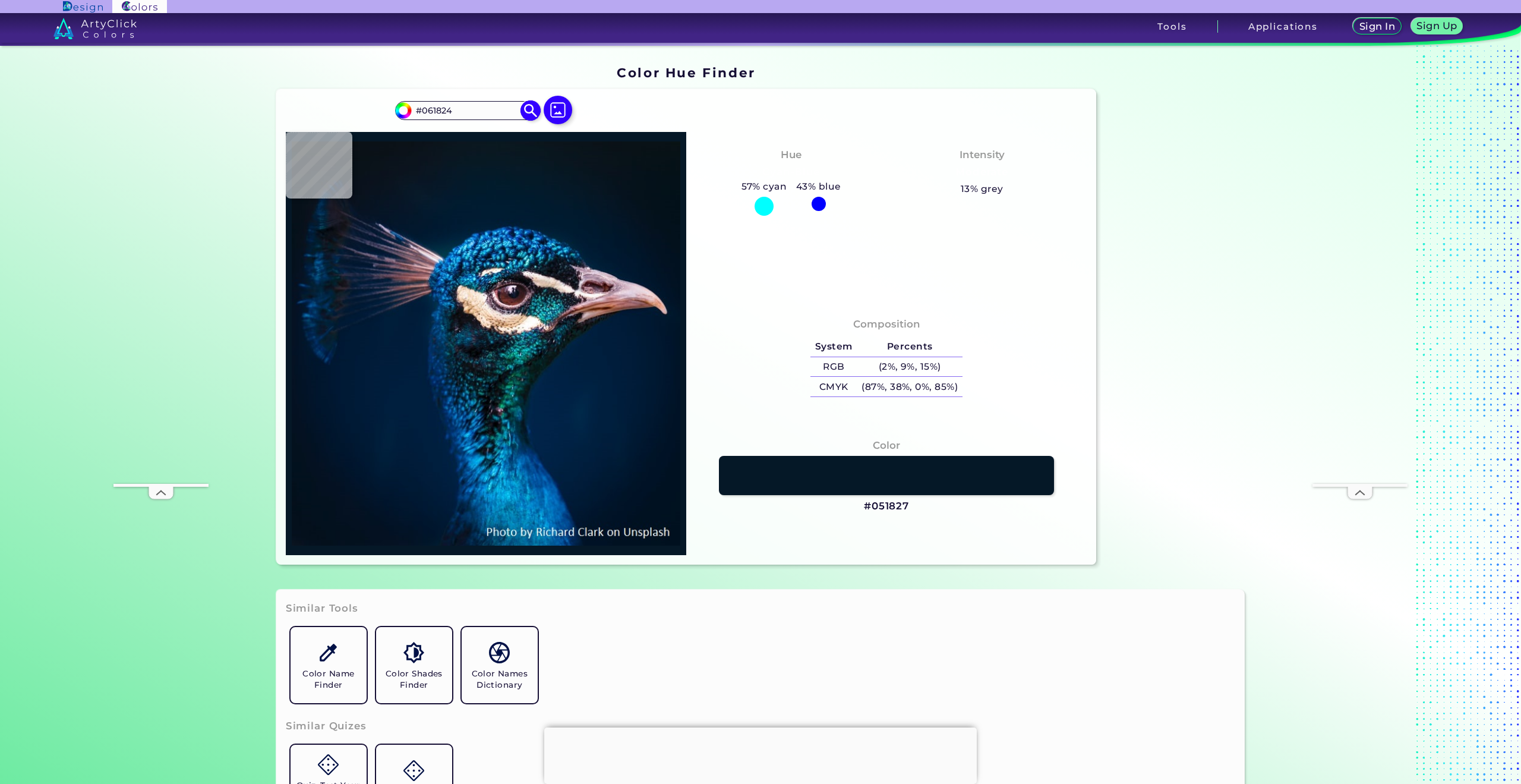
type input "#061721"
type input "#06161f"
type input "#06161F"
type input "#09161f"
type input "#09161F"
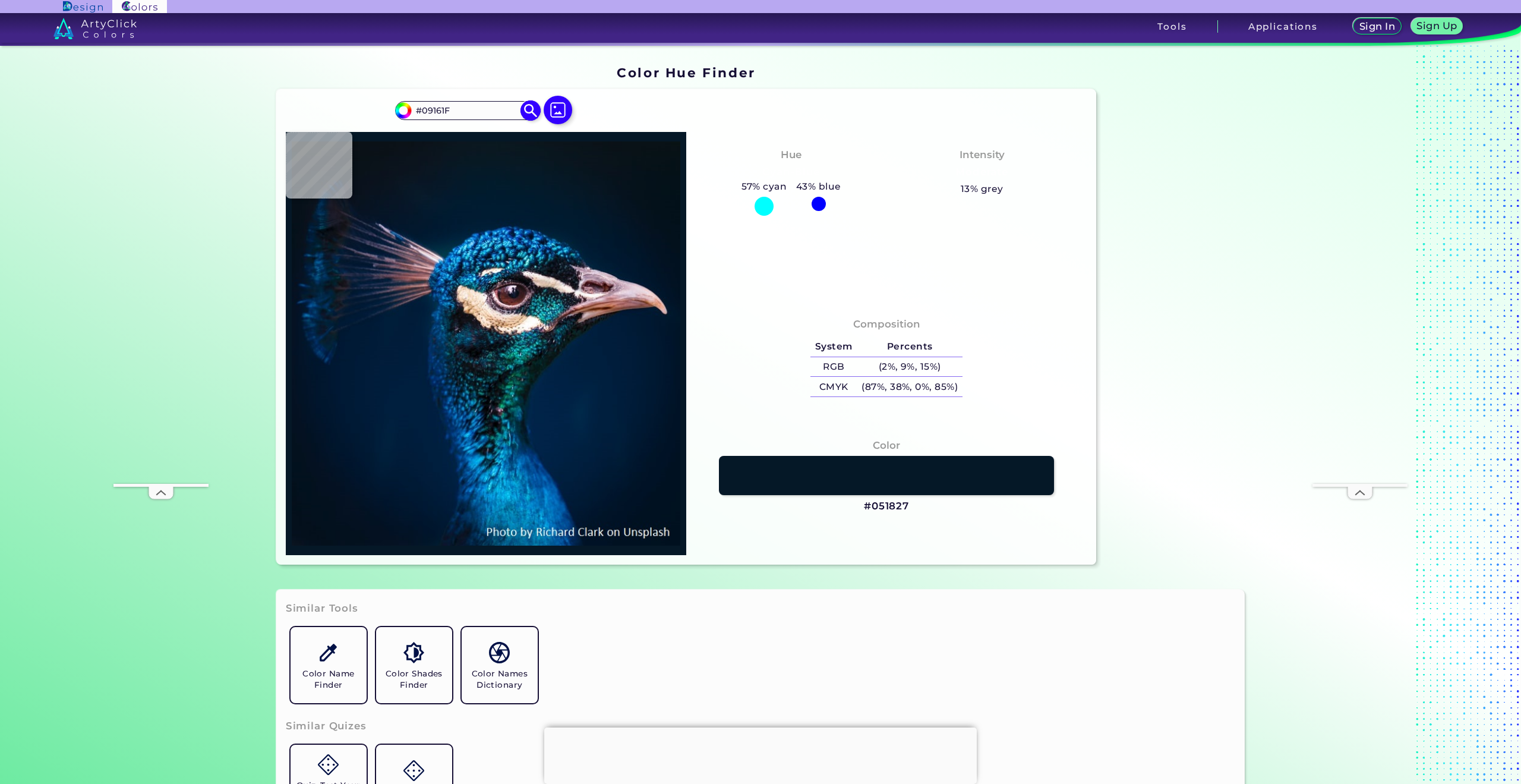
type input "#08171e"
type input "#08171E"
type input "#09161e"
type input "#09161E"
type input "#0b161c"
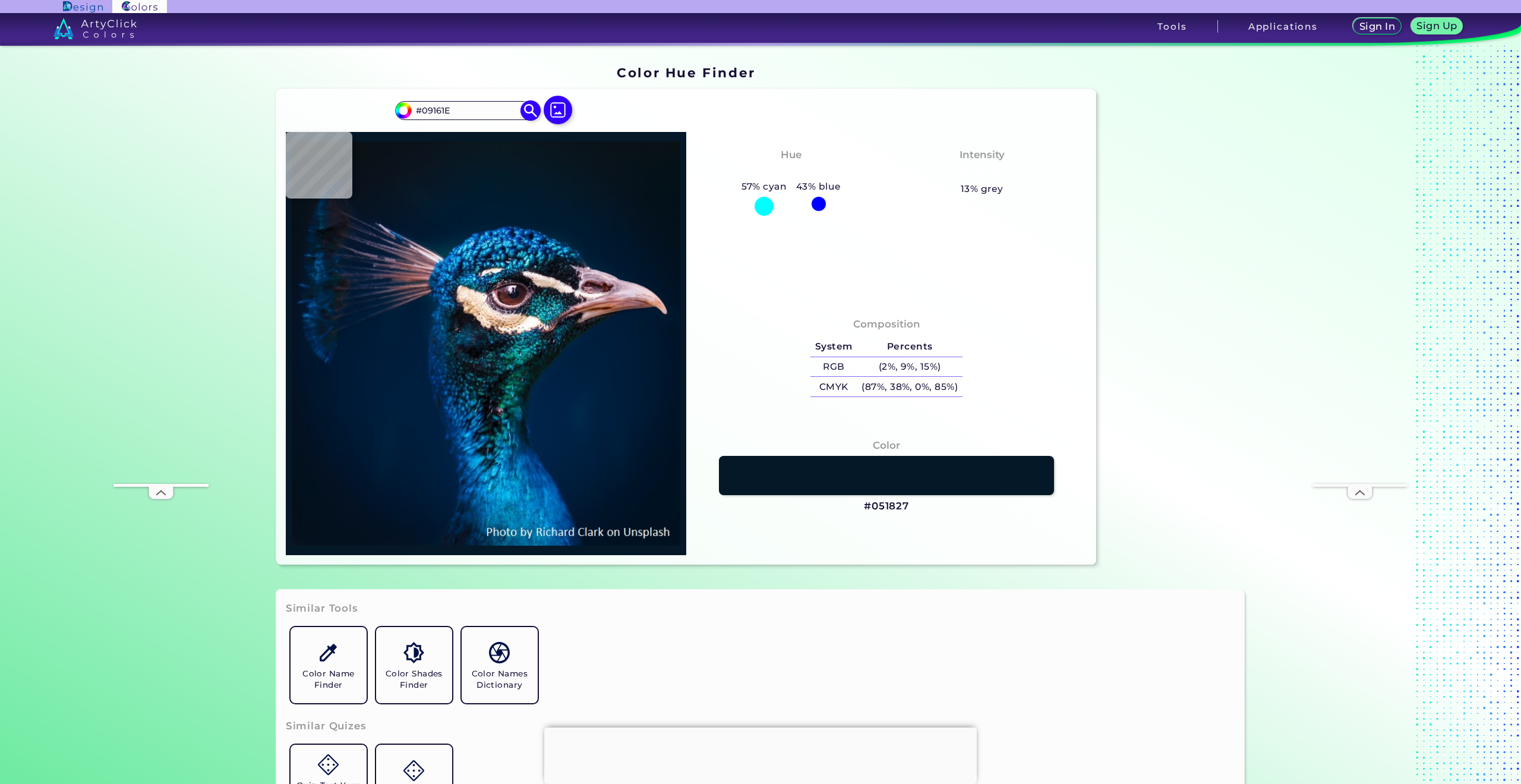
type input "#0B161C"
type input "#000000"
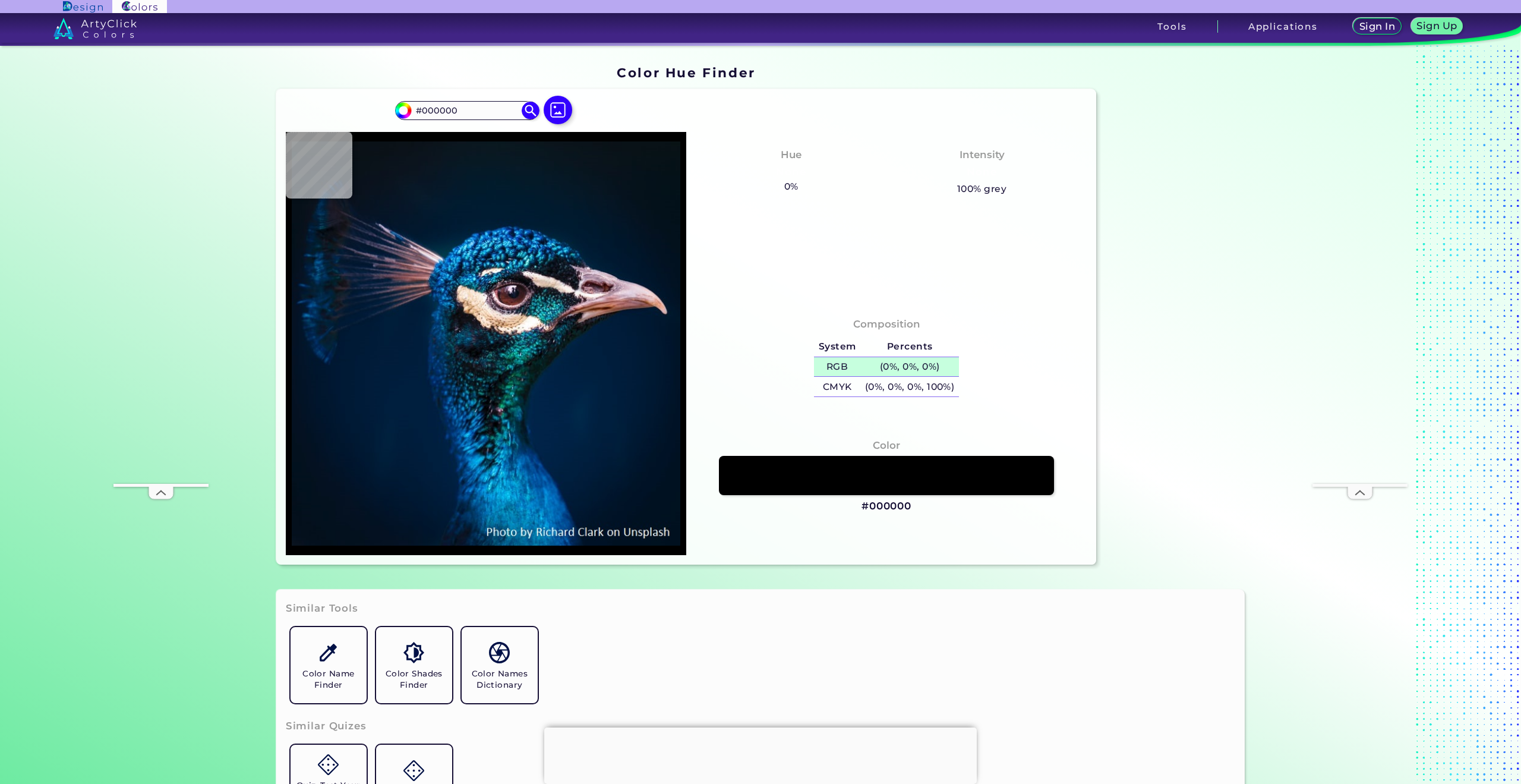
click at [902, 358] on h5 "(0%, 0%, 0%)" at bounding box center [909, 367] width 99 height 20
click at [869, 365] on h5 "(0%, 0%, 0%) copied" at bounding box center [909, 367] width 99 height 20
copy h5 "("
type input "#001429"
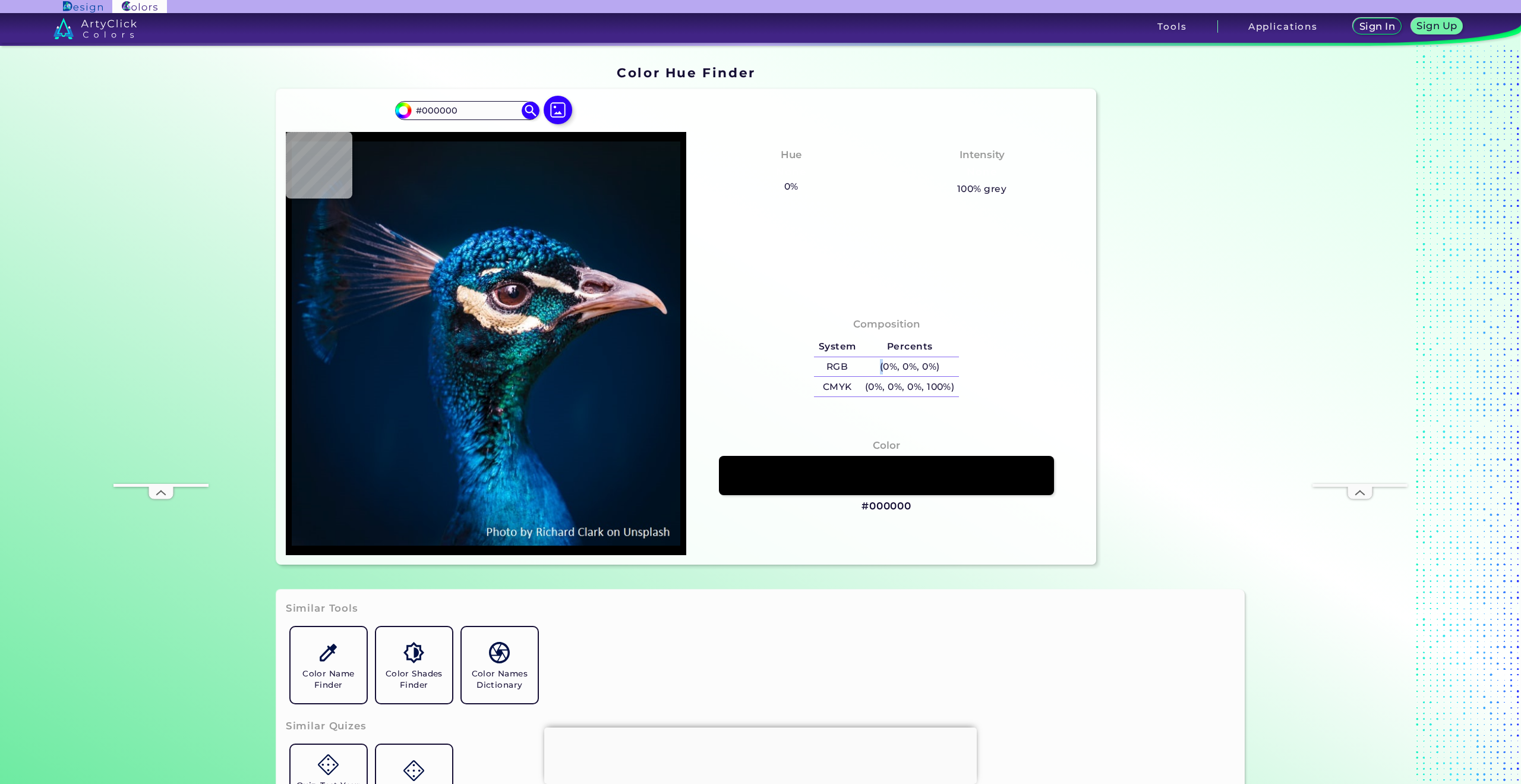
type input "#001429"
type input "#00152a"
type input "#00152A"
type input "#00142c"
type input "#00142C"
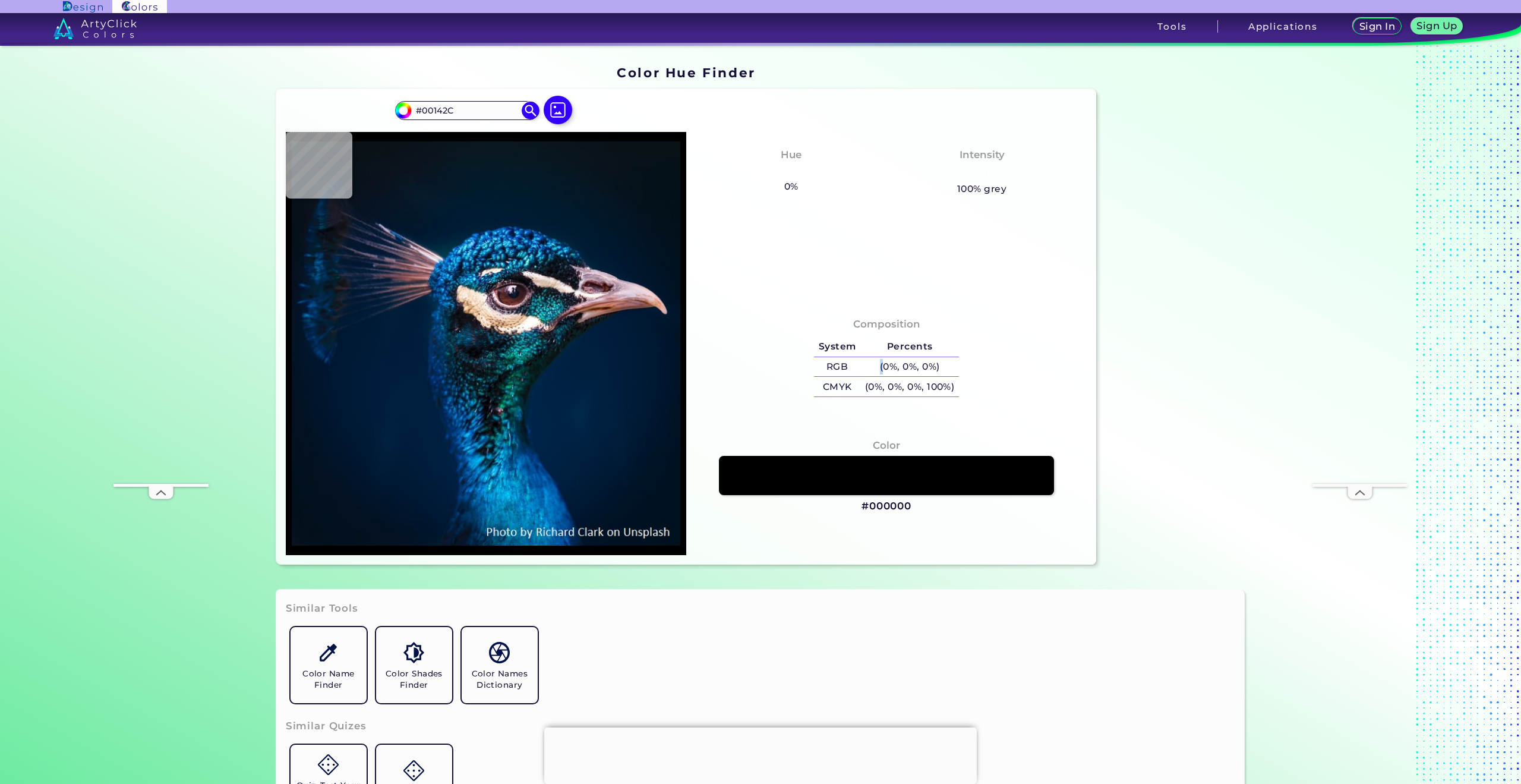
type input "#01172f"
type input "#01172F"
type input "#001832"
type input "#001a35"
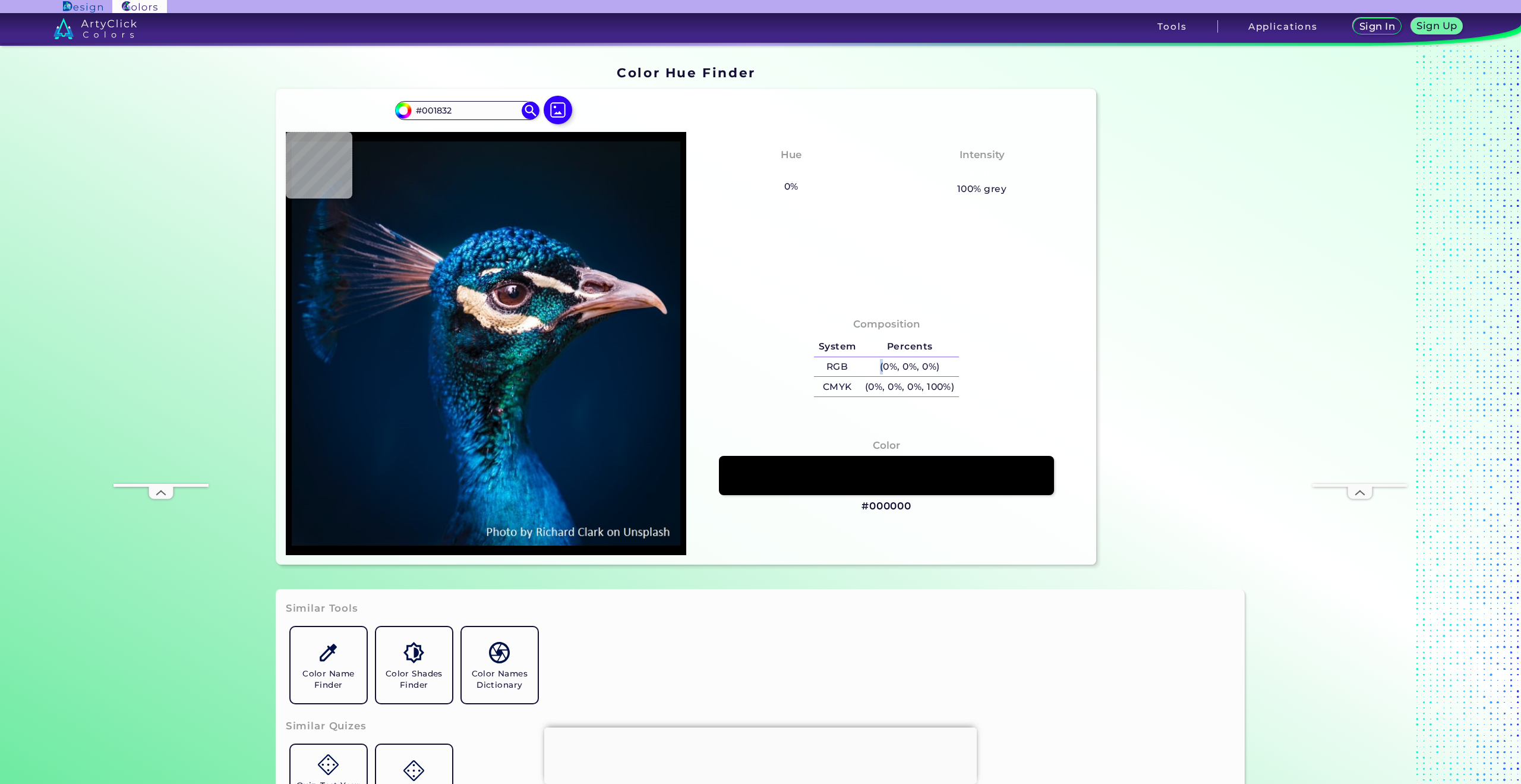
type input "#001A35"
type input "#001b38"
type input "#001B38"
type input "#011c3a"
type input "#011C3A"
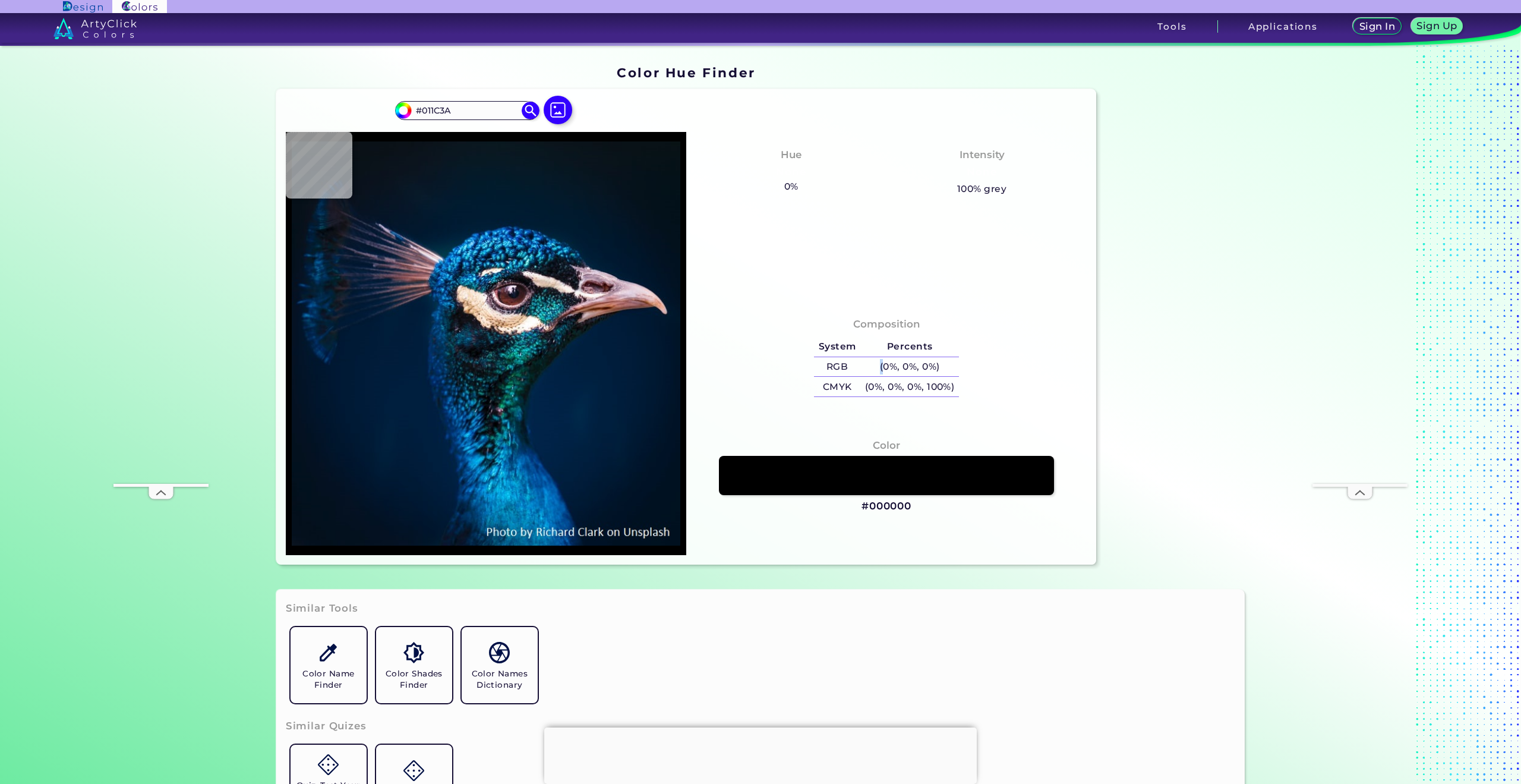
type input "#001d3b"
type input "#001D3B"
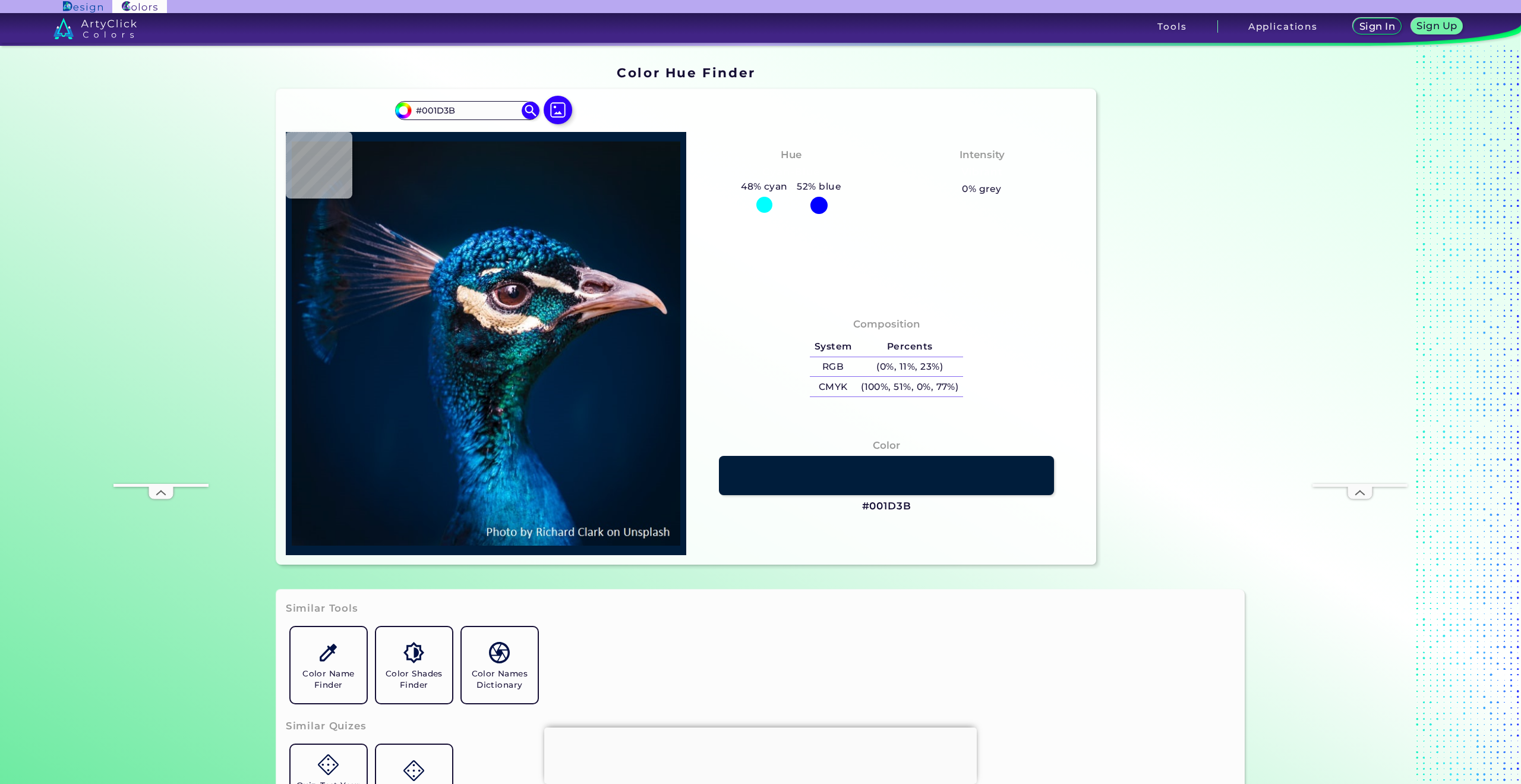
type input "#001d3d"
type input "#001D3D"
type input "#011e3e"
type input "#011E3E"
type input "#001f3e"
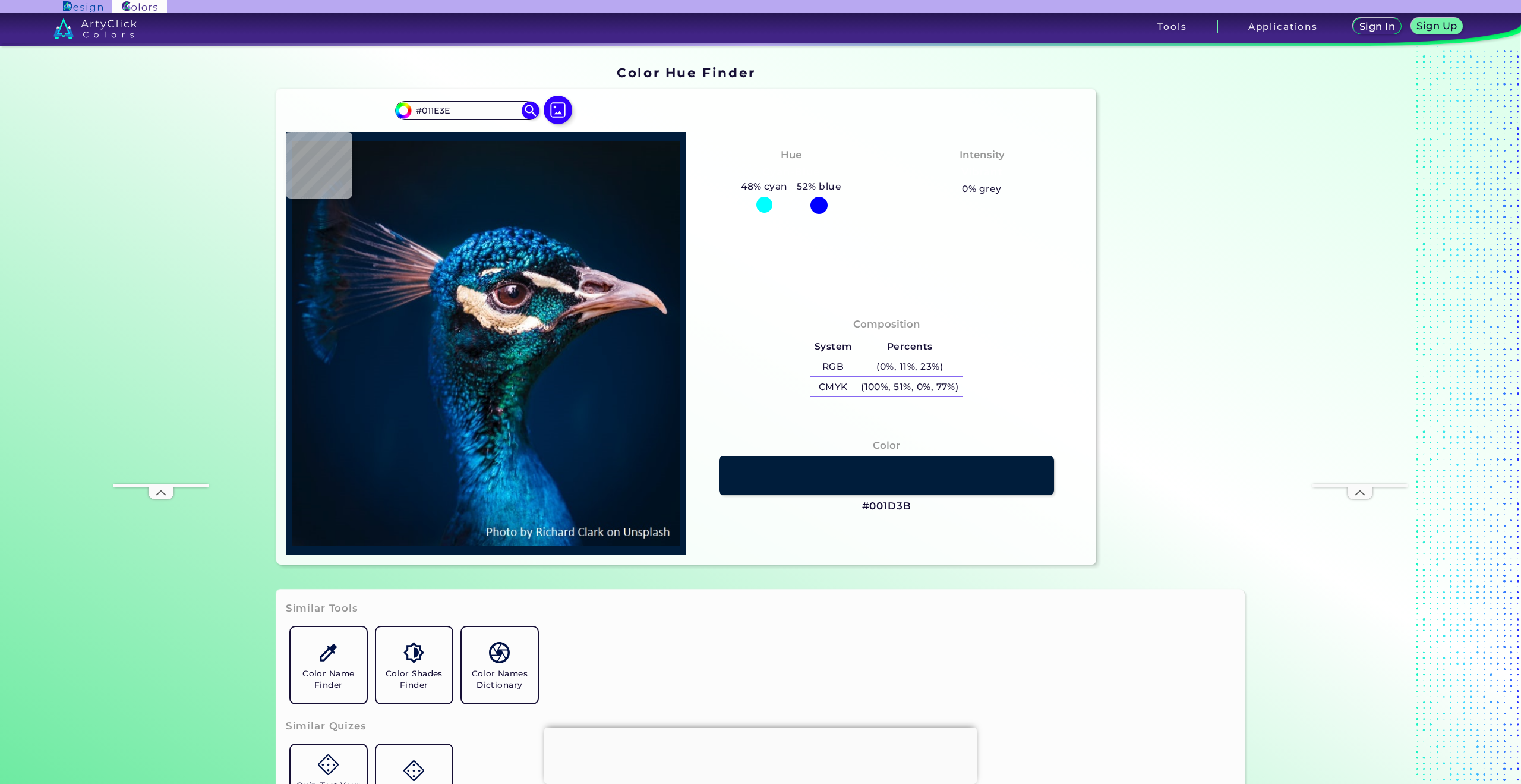
type input "#001F3E"
type input "#001f3c"
type input "#001F3C"
type input "#001e3d"
type input "#001E3D"
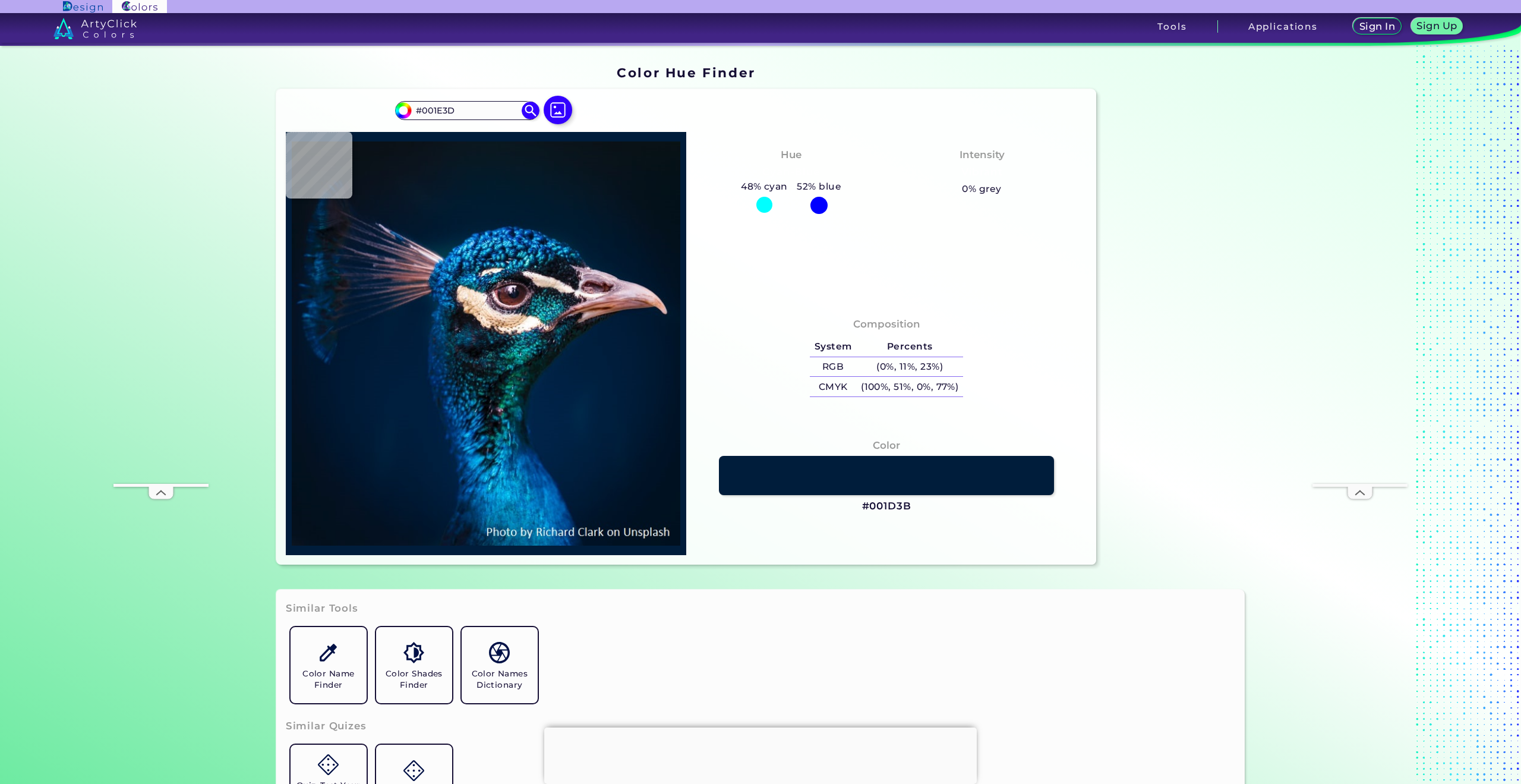
type input "#b8958d"
type input "#B8958D"
type input "#8f6e78"
type input "#8F6E78"
type input "#192e43"
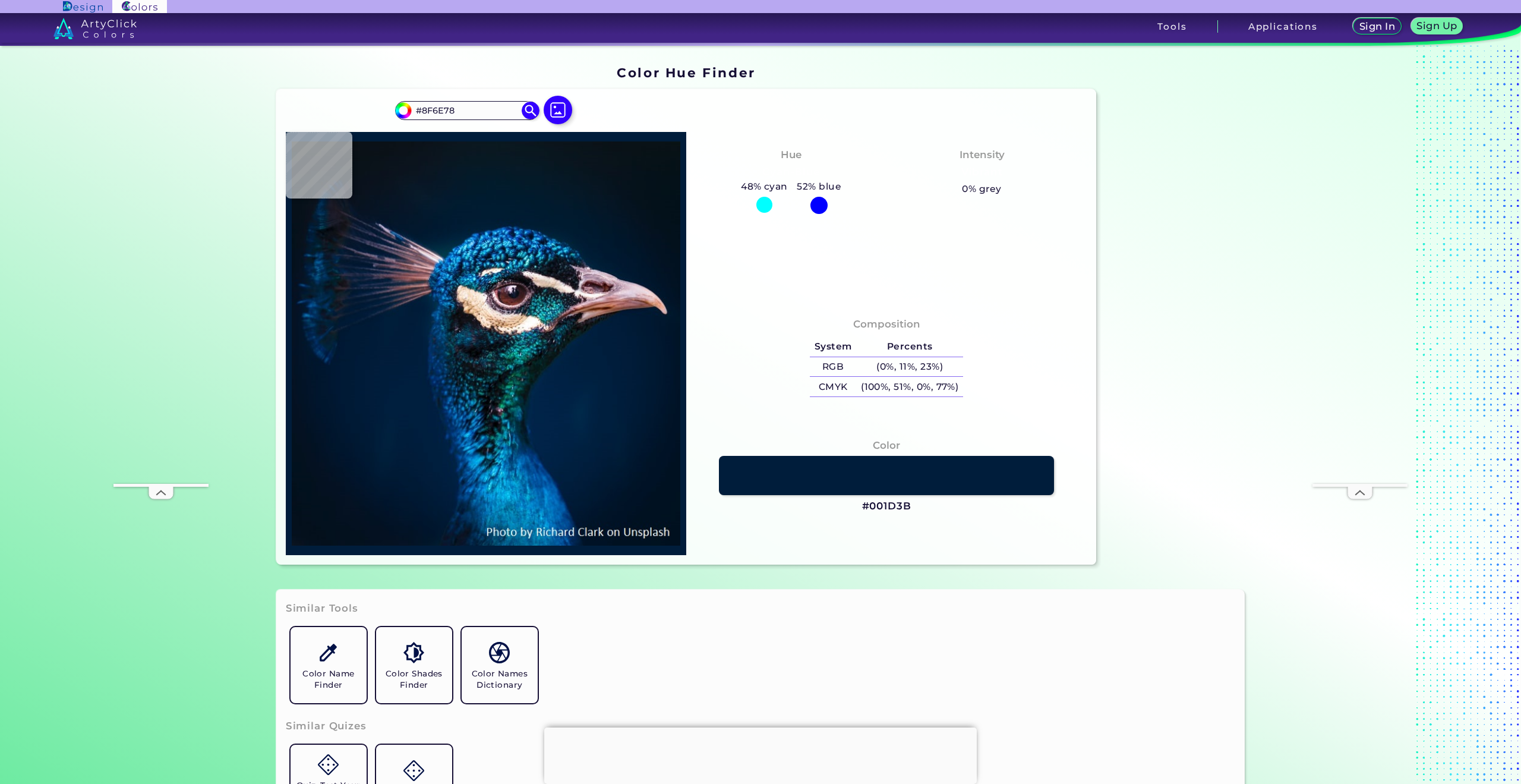
type input "#192E43"
type input "#011b32"
type input "#011B32"
type input "#03192e"
type input "#03192E"
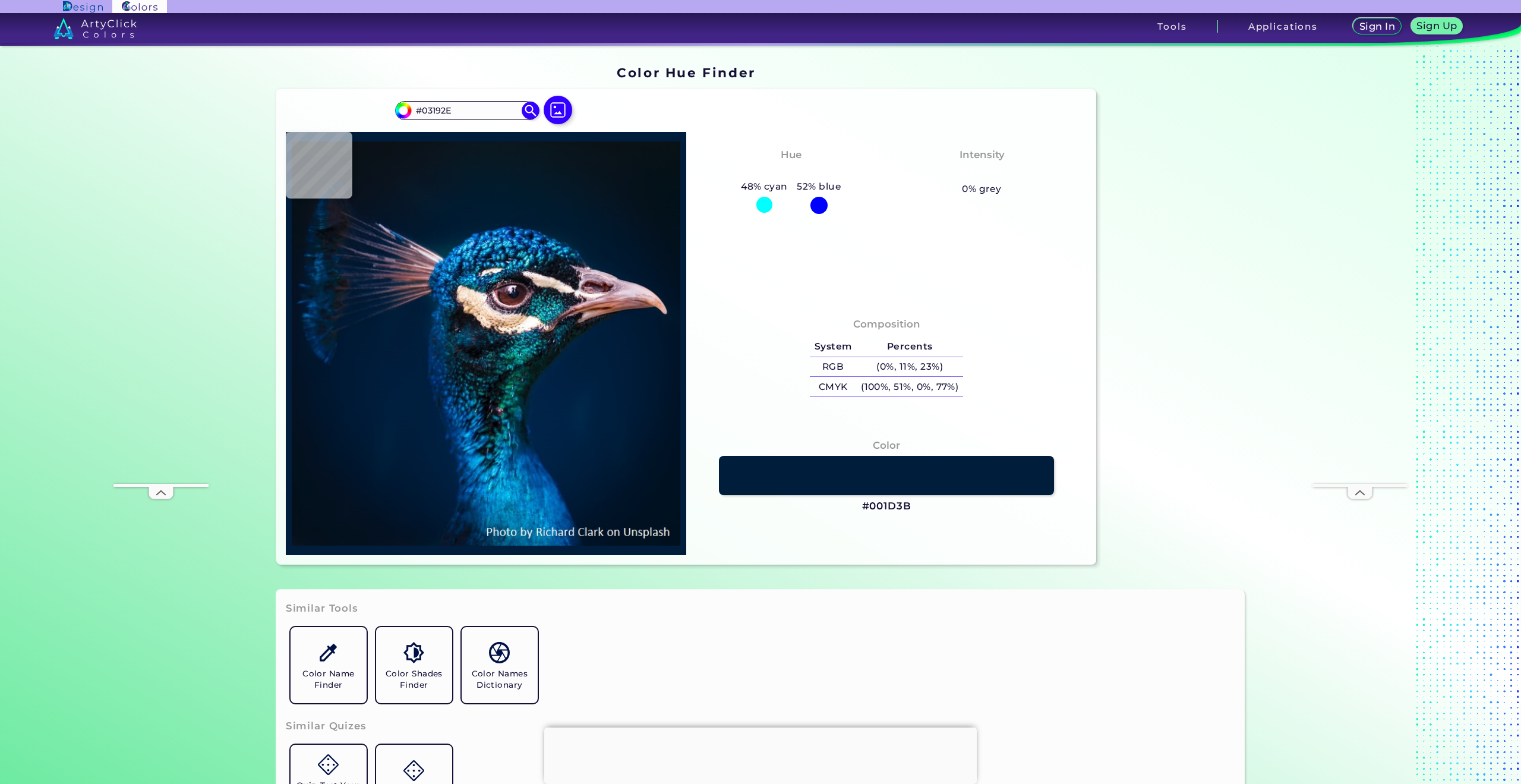
type input "#041928"
type input "#091722"
type input "#09161c"
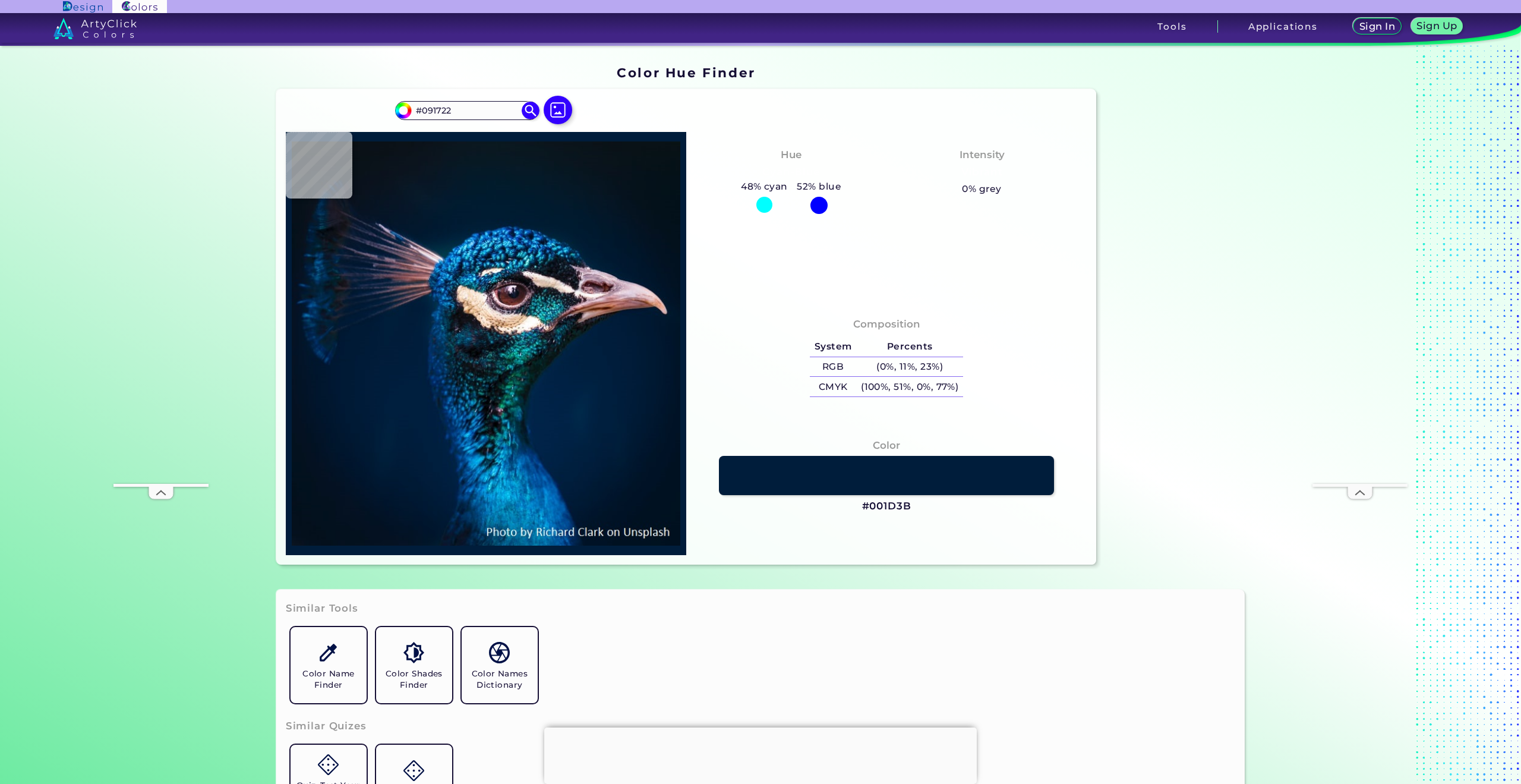
type input "#09161C"
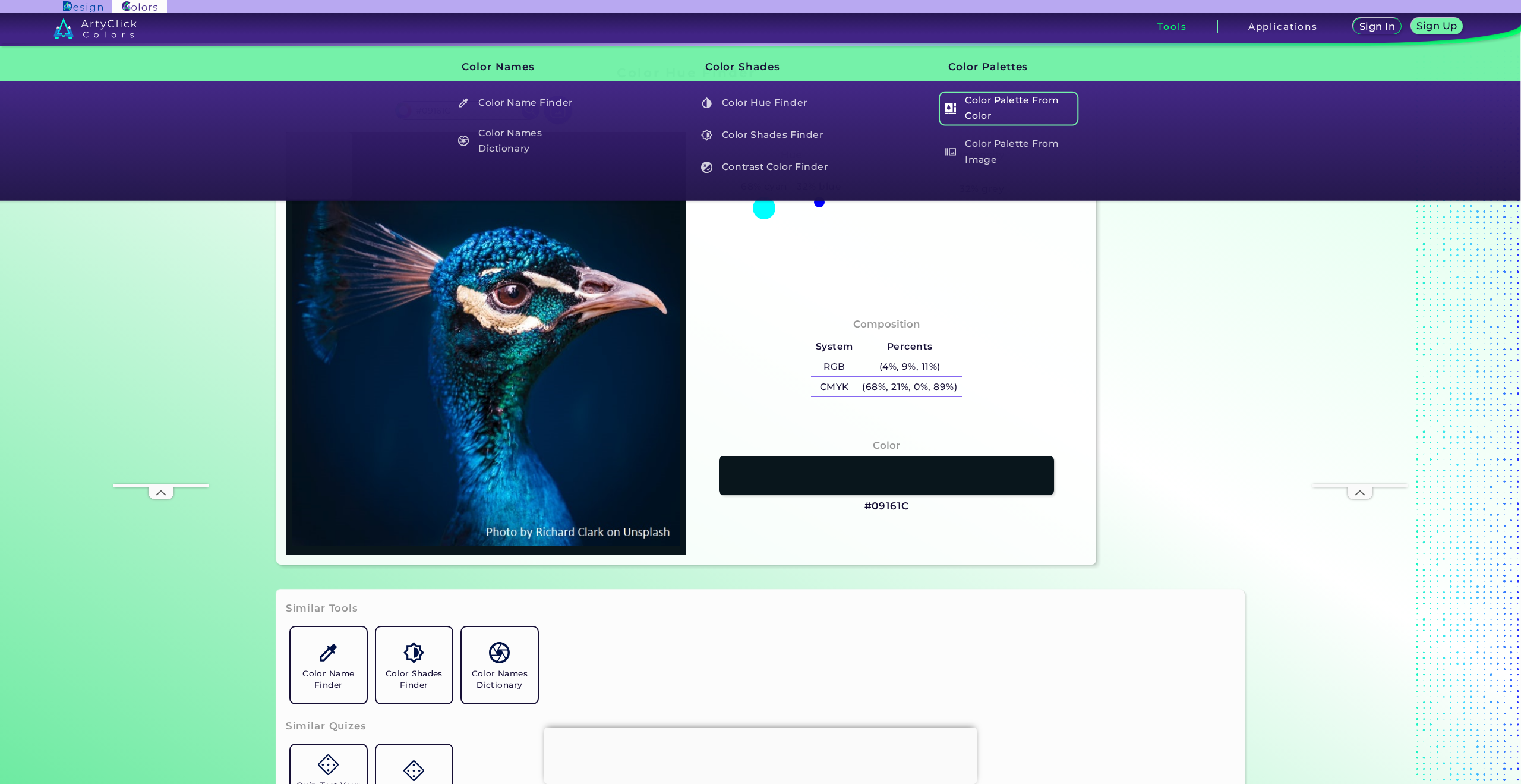
click at [1037, 103] on h5 "Color Palette From Color" at bounding box center [1008, 108] width 140 height 34
